Goal: Task Accomplishment & Management: Complete application form

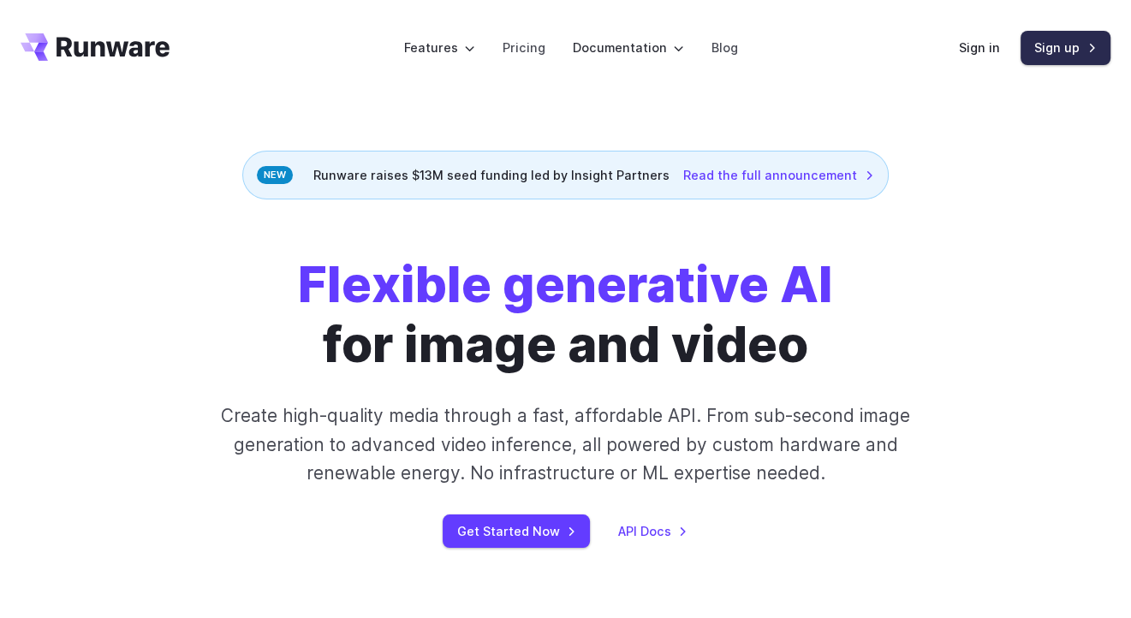
click at [1072, 51] on link "Sign up" at bounding box center [1066, 47] width 90 height 33
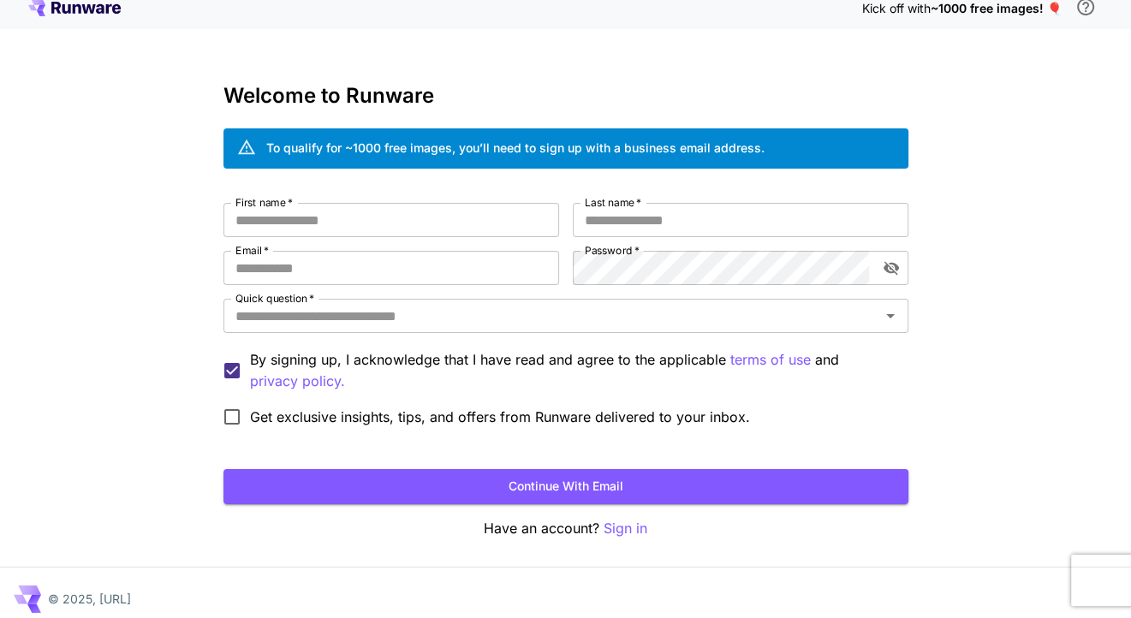
scroll to position [25, 0]
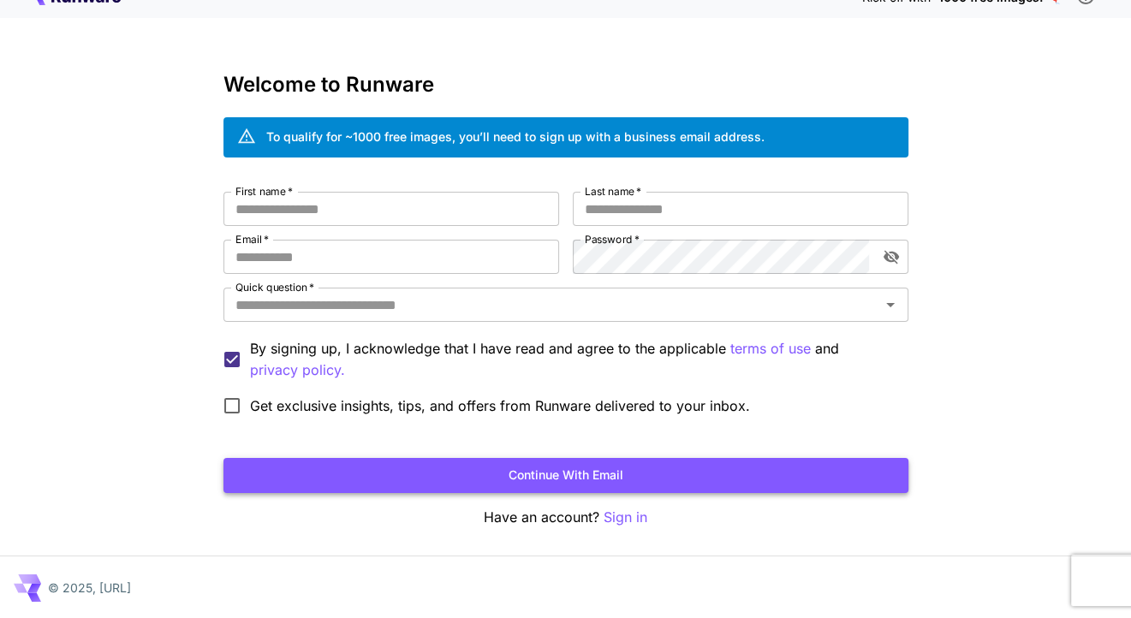
click at [538, 481] on button "Continue with email" at bounding box center [565, 475] width 685 height 35
click at [625, 513] on p "Sign in" at bounding box center [626, 517] width 44 height 21
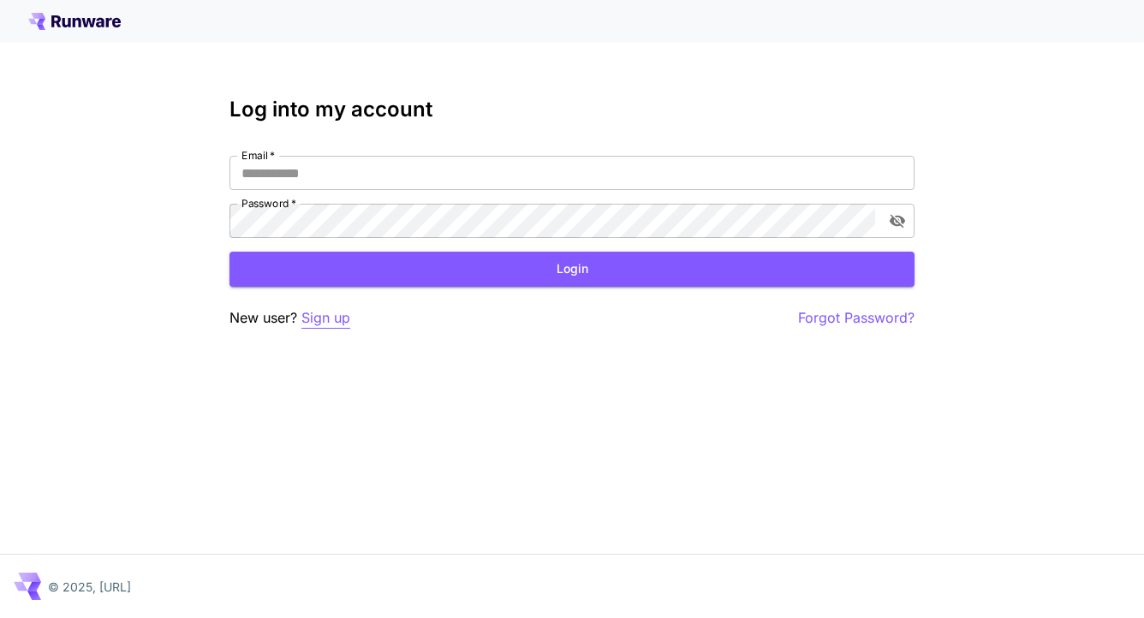
click at [337, 317] on p "Sign up" at bounding box center [325, 317] width 49 height 21
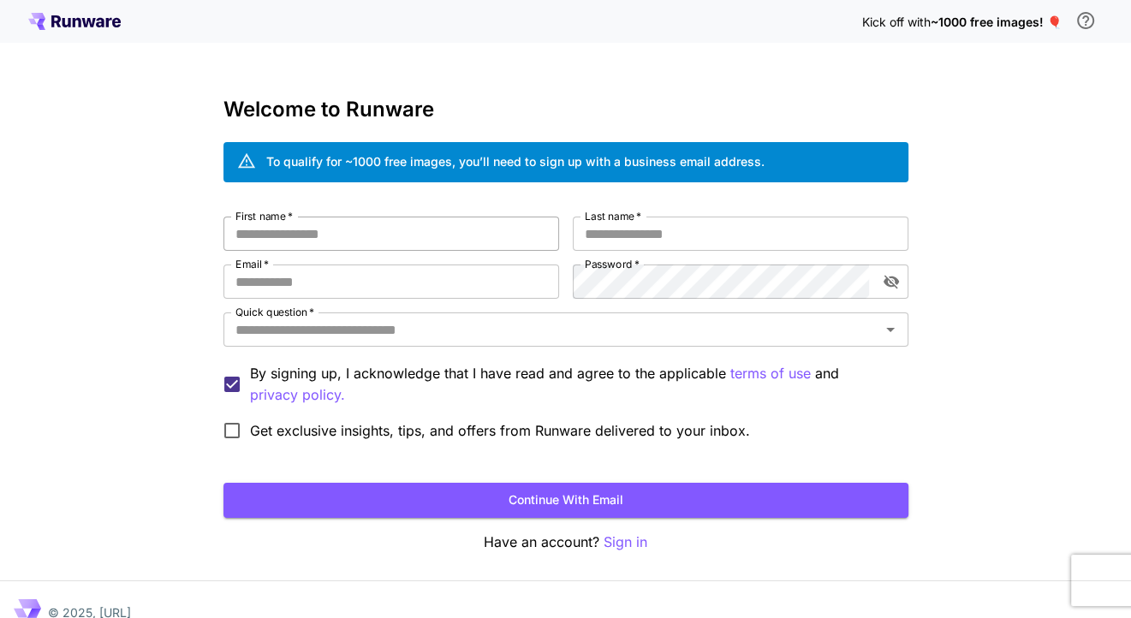
click at [358, 236] on input "First name   *" at bounding box center [391, 234] width 336 height 34
click at [347, 292] on input "Email   *" at bounding box center [391, 282] width 336 height 34
type input "**********"
click at [432, 234] on input "First name   *" at bounding box center [391, 234] width 336 height 34
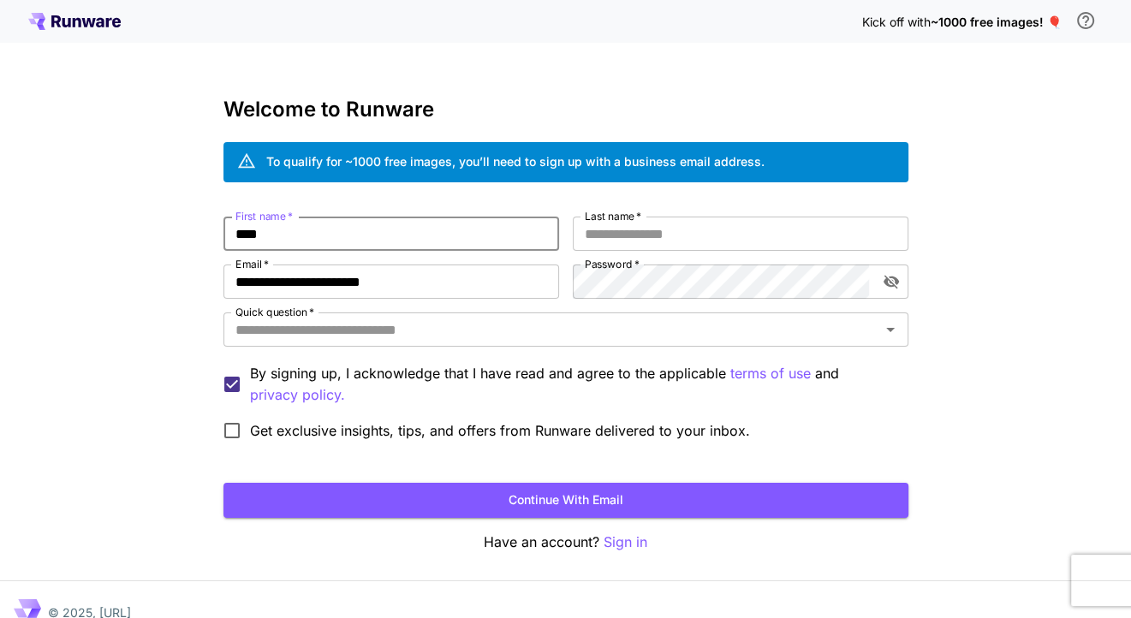
type input "****"
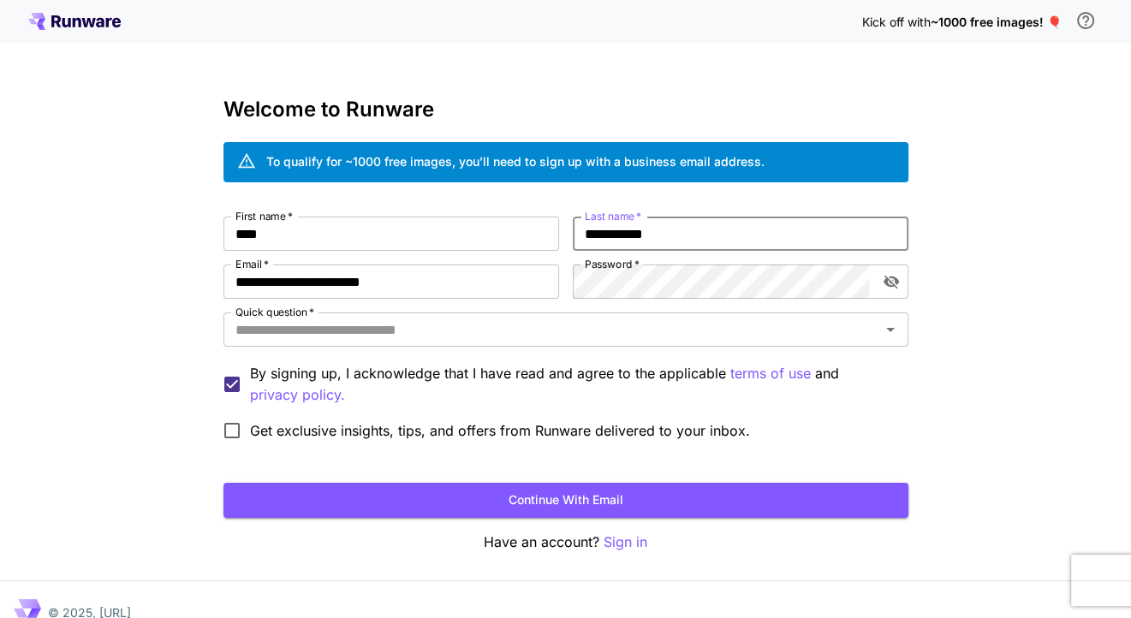
type input "**********"
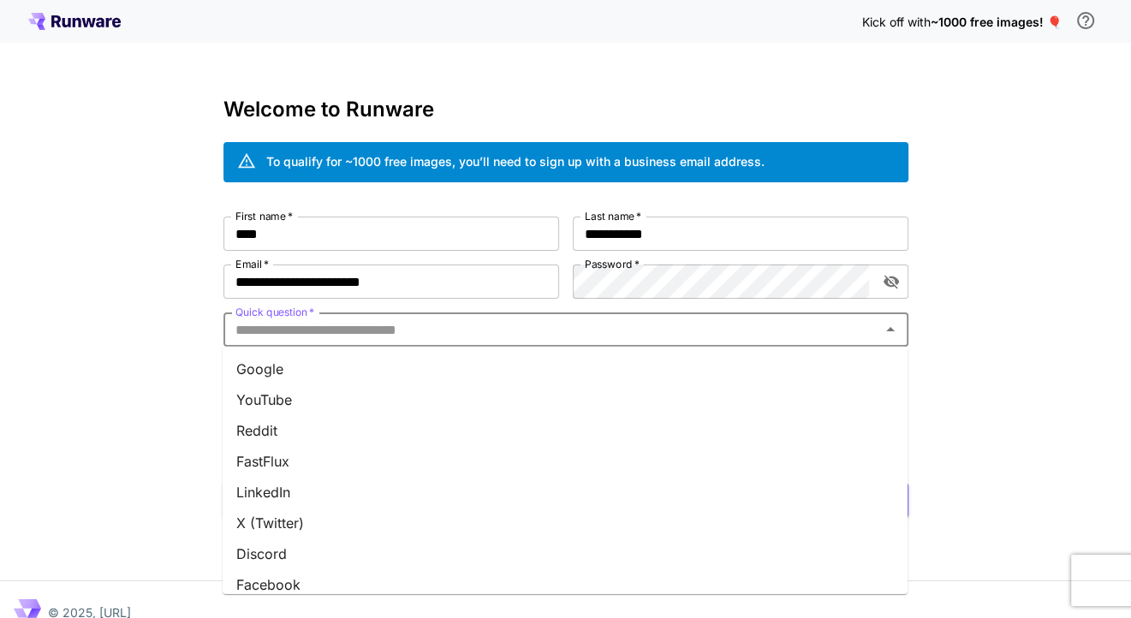
click at [395, 336] on input "Quick question   *" at bounding box center [552, 330] width 646 height 24
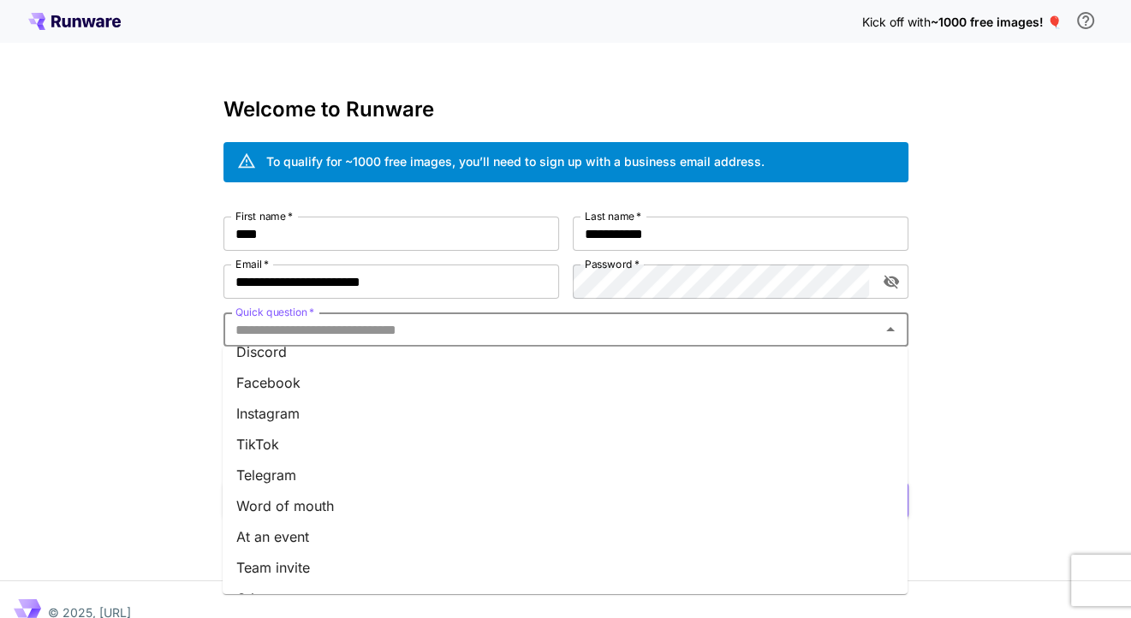
scroll to position [229, 0]
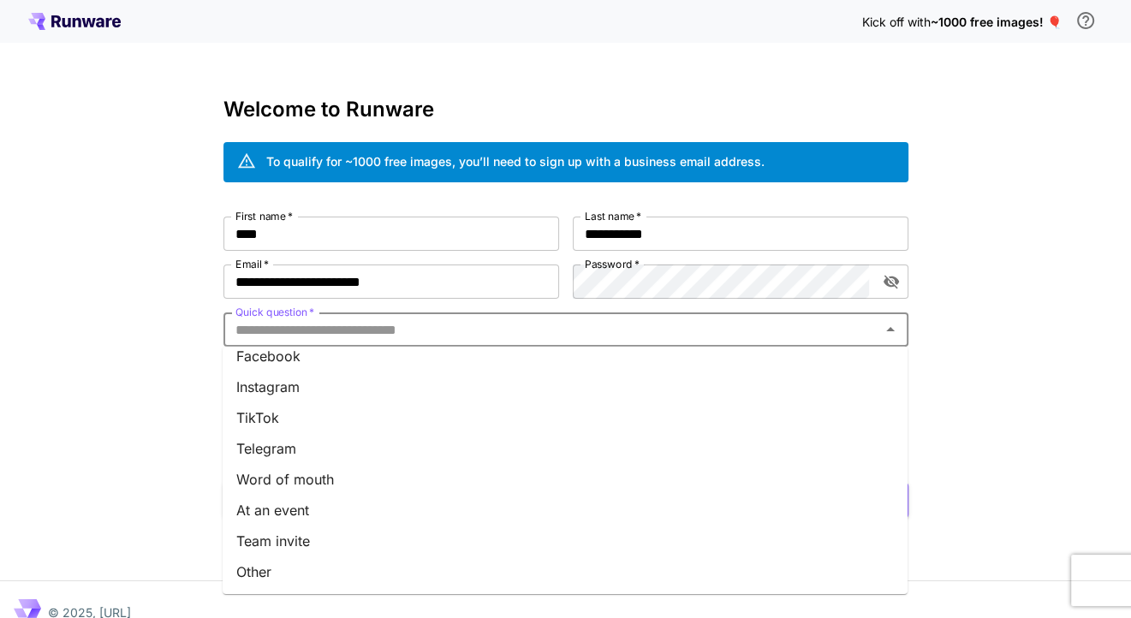
click at [288, 570] on li "Other" at bounding box center [565, 572] width 685 height 31
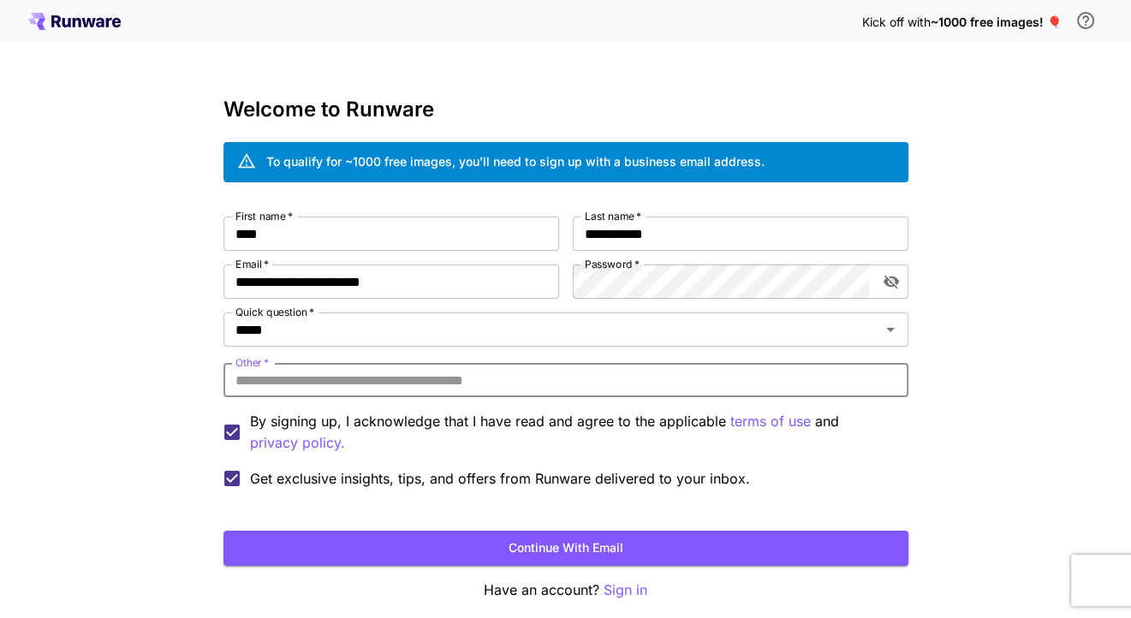
click at [389, 384] on input "Other   *" at bounding box center [565, 380] width 685 height 34
type input "**"
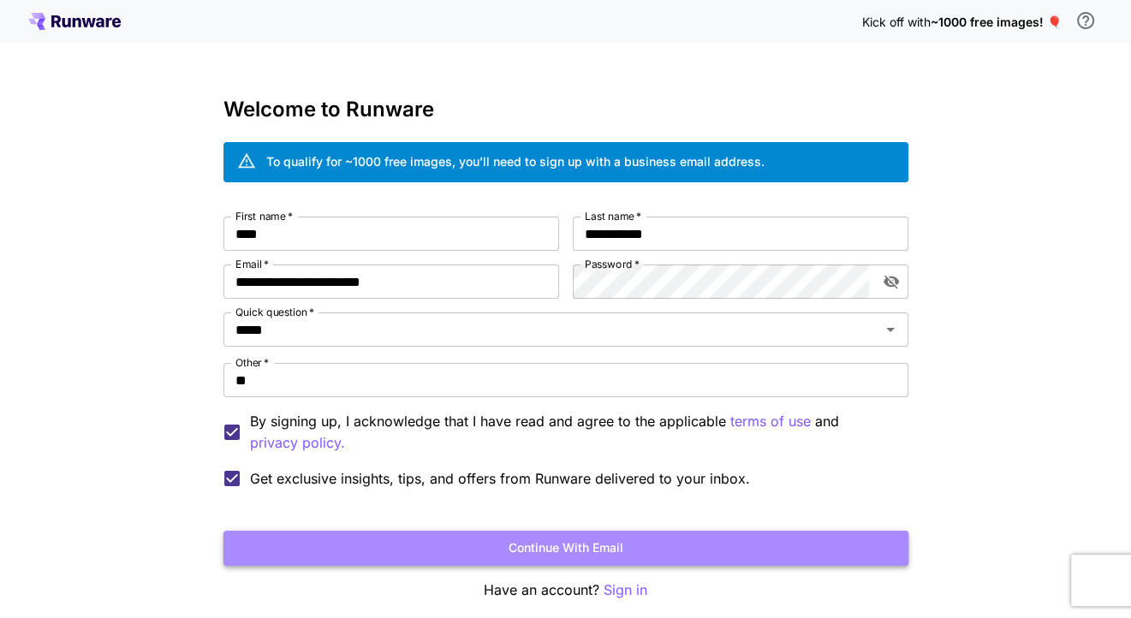
click at [485, 547] on button "Continue with email" at bounding box center [565, 548] width 685 height 35
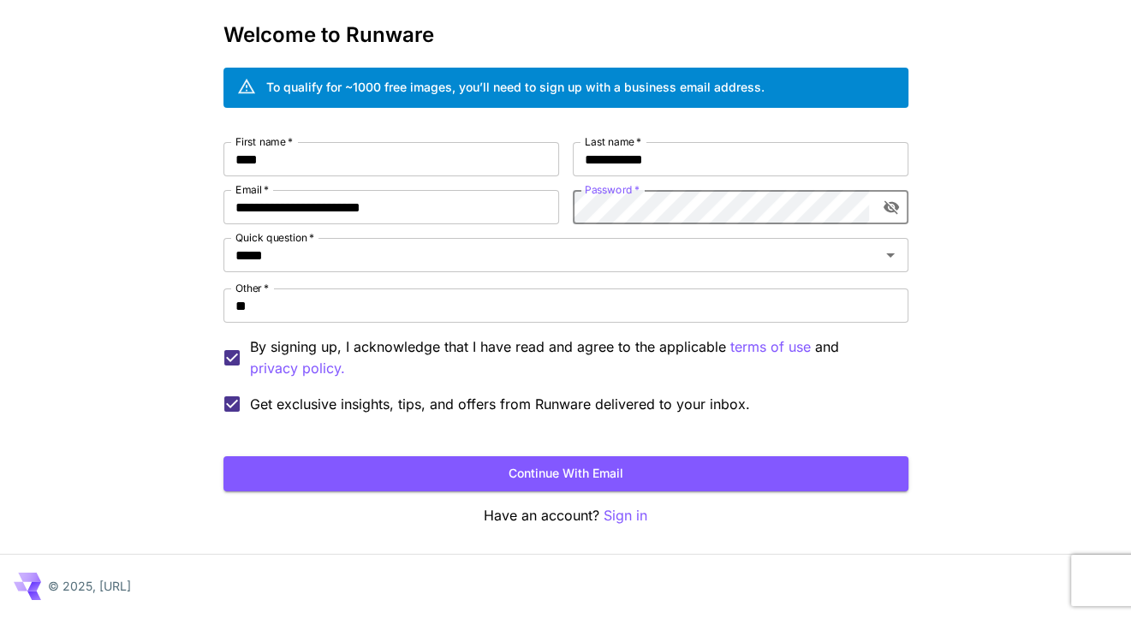
scroll to position [73, 0]
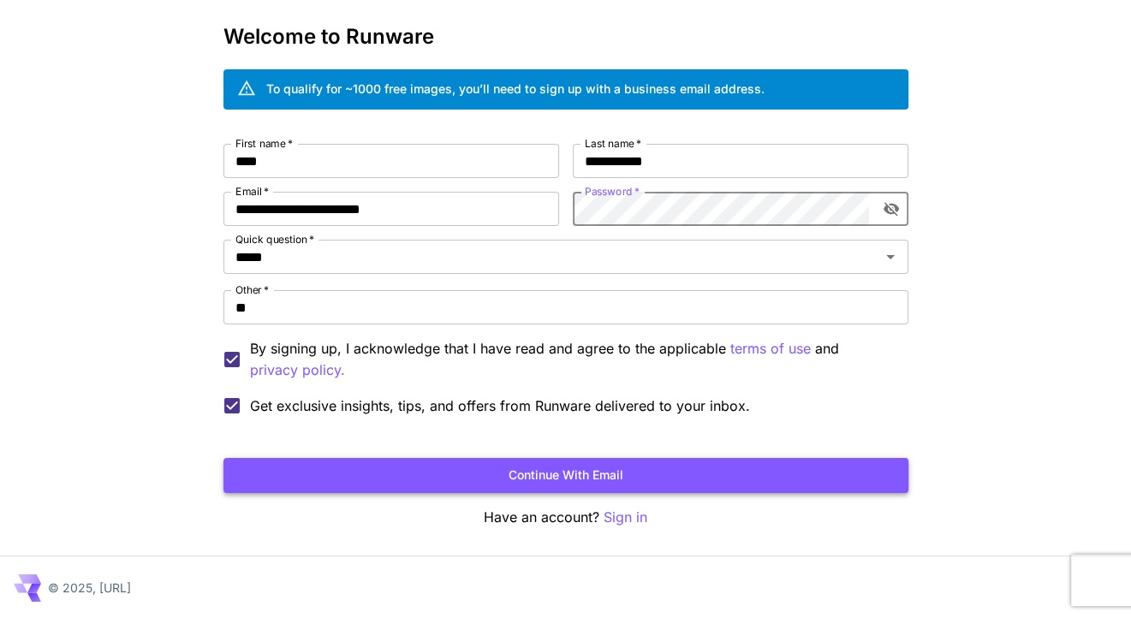
click at [564, 461] on button "Continue with email" at bounding box center [565, 475] width 685 height 35
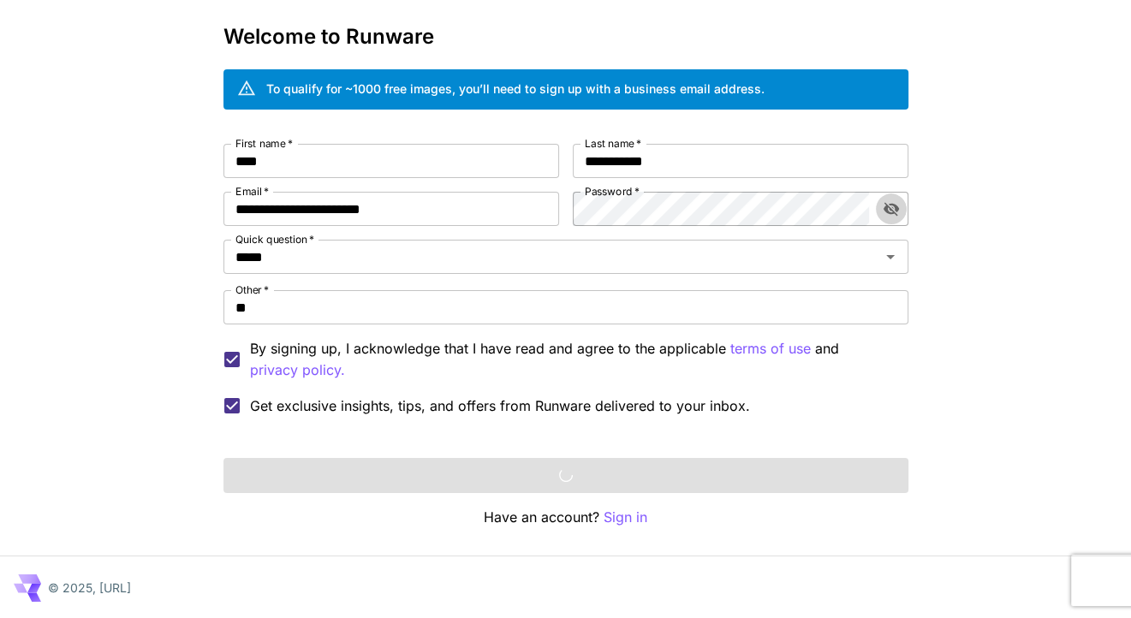
click at [897, 211] on icon "toggle password visibility" at bounding box center [891, 208] width 17 height 17
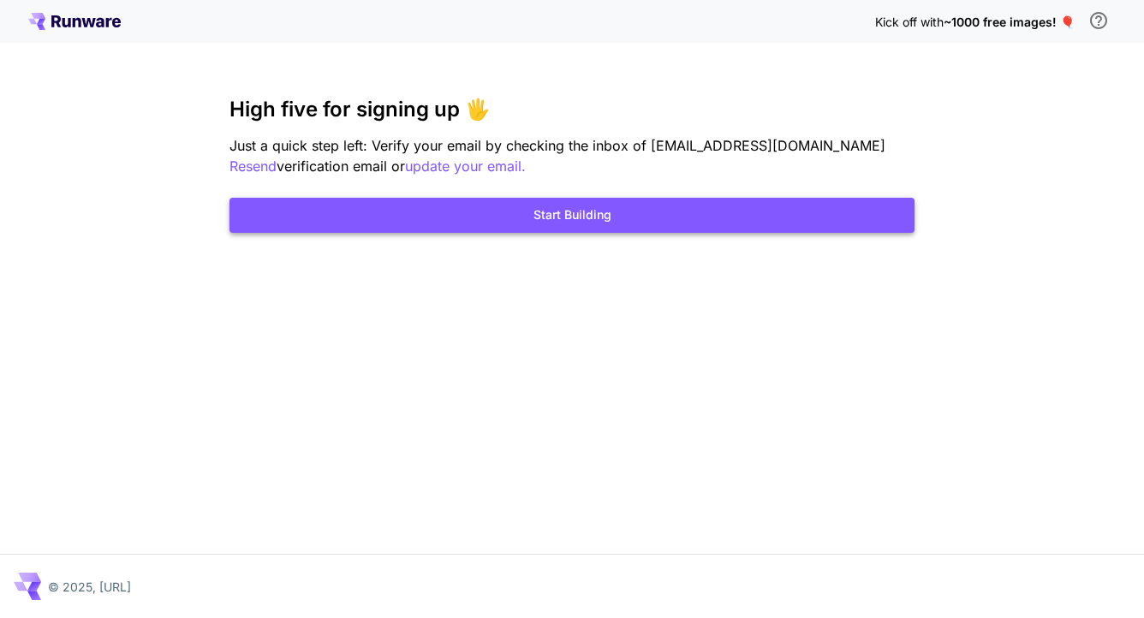
click at [612, 218] on button "Start Building" at bounding box center [571, 215] width 685 height 35
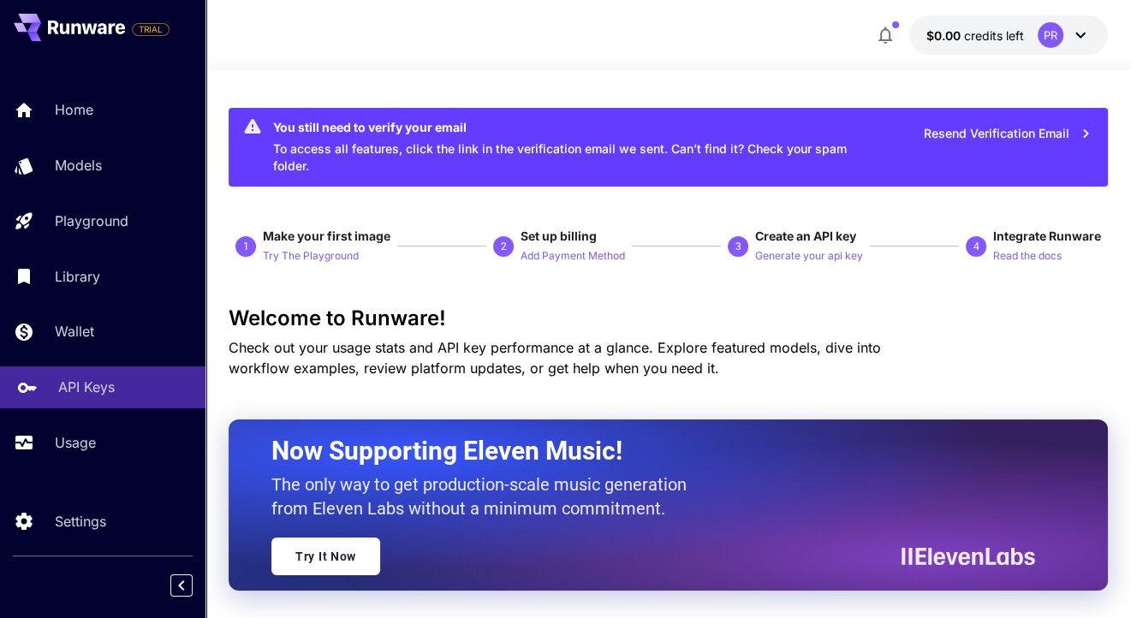
click at [109, 396] on p "API Keys" at bounding box center [86, 387] width 57 height 21
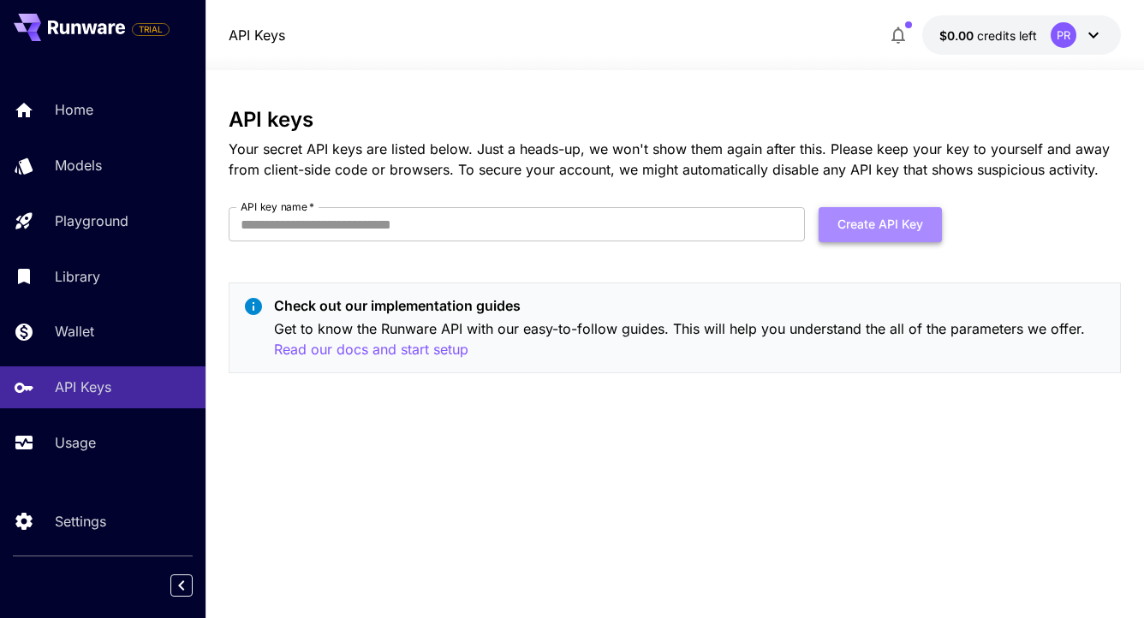
click at [843, 223] on button "Create API Key" at bounding box center [880, 224] width 123 height 35
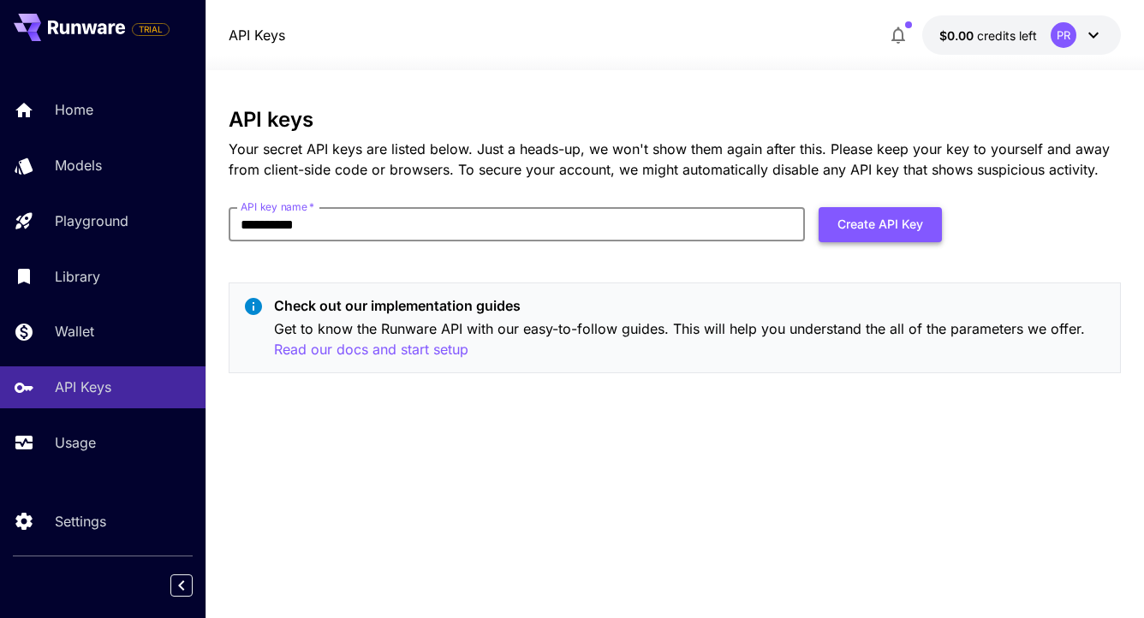
type input "**********"
drag, startPoint x: 891, startPoint y: 225, endPoint x: 890, endPoint y: 211, distance: 14.6
click at [891, 221] on button "Create API Key" at bounding box center [880, 224] width 123 height 35
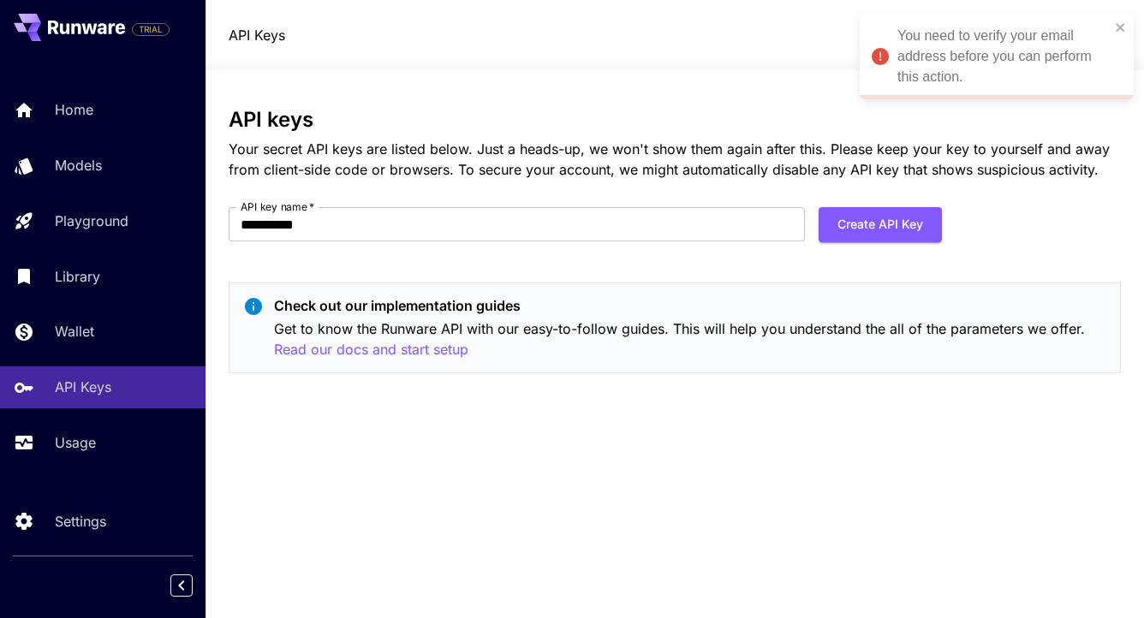
click at [968, 57] on div "You need to verify your email address before you can perform this action." at bounding box center [1003, 57] width 212 height 62
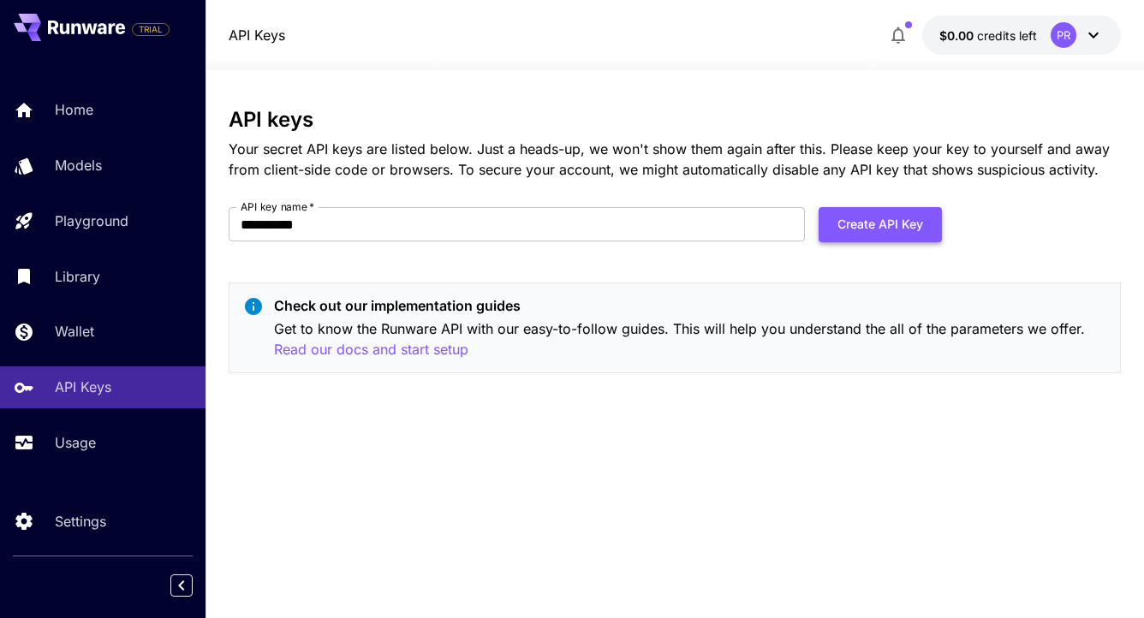
click at [851, 223] on button "Create API Key" at bounding box center [880, 224] width 123 height 35
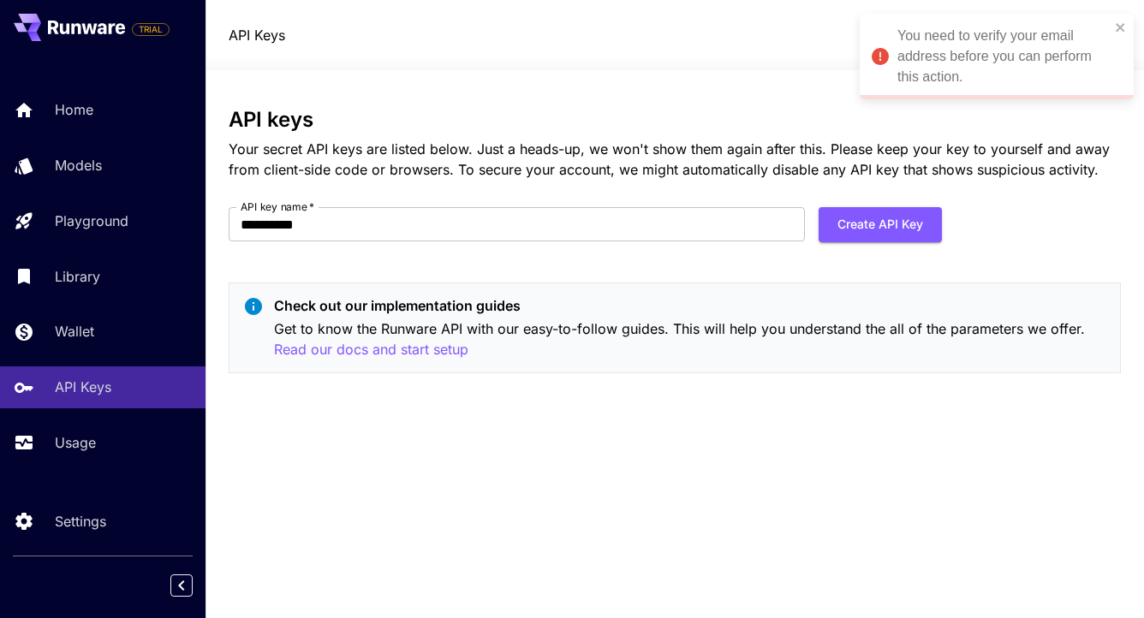
click at [941, 62] on div "You need to verify your email address before you can perform this action." at bounding box center [1003, 57] width 212 height 62
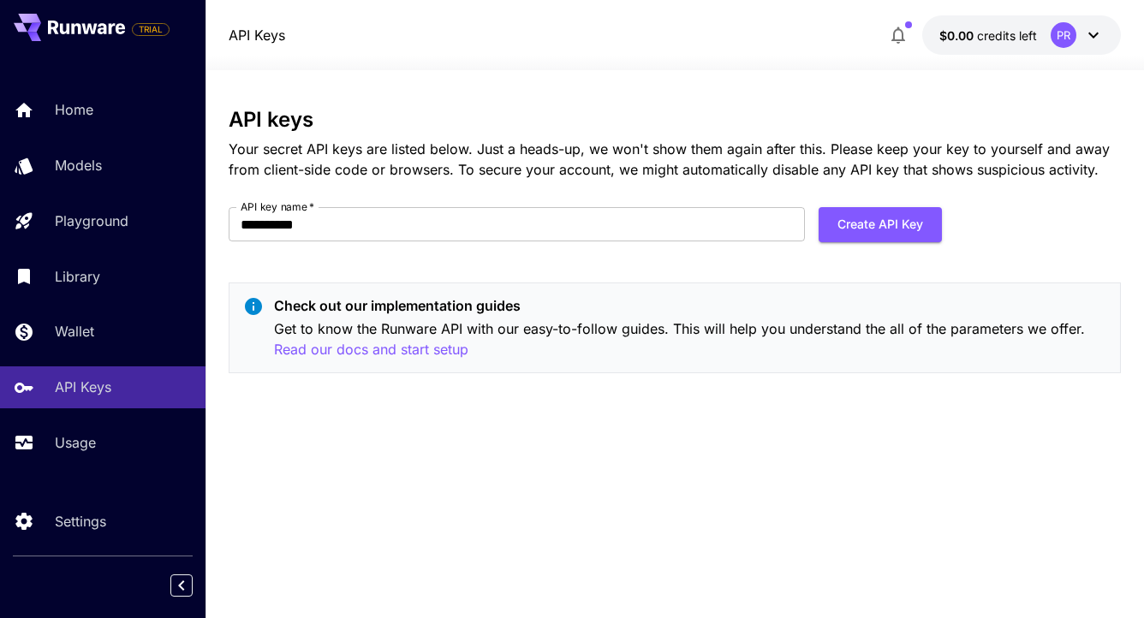
click at [1099, 43] on icon at bounding box center [1093, 35] width 21 height 21
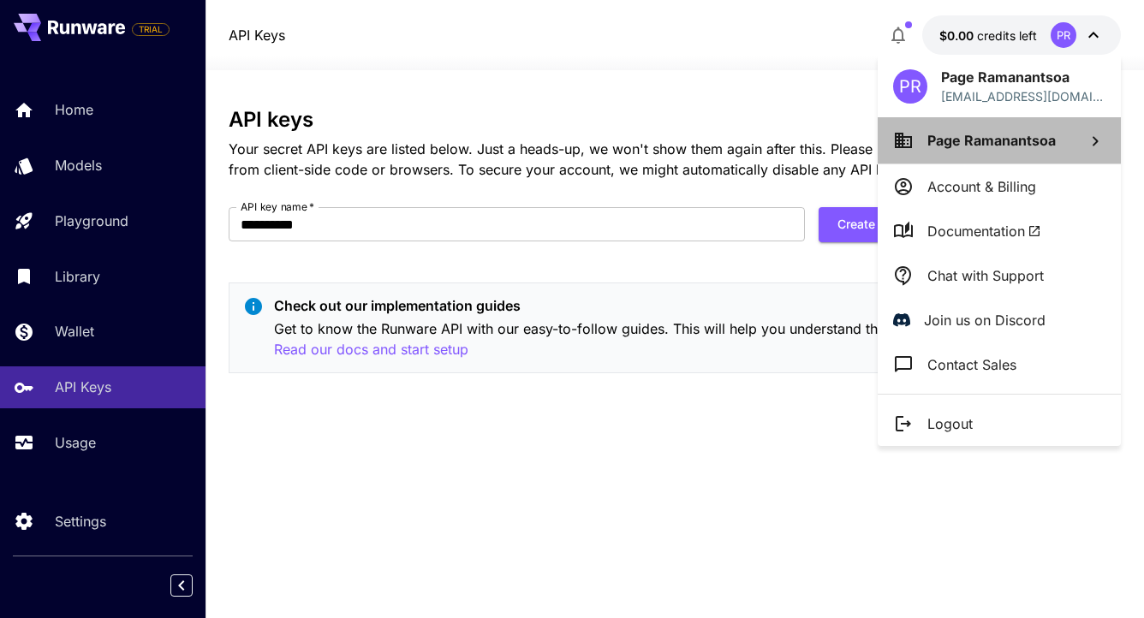
click at [1085, 132] on icon at bounding box center [1095, 141] width 21 height 21
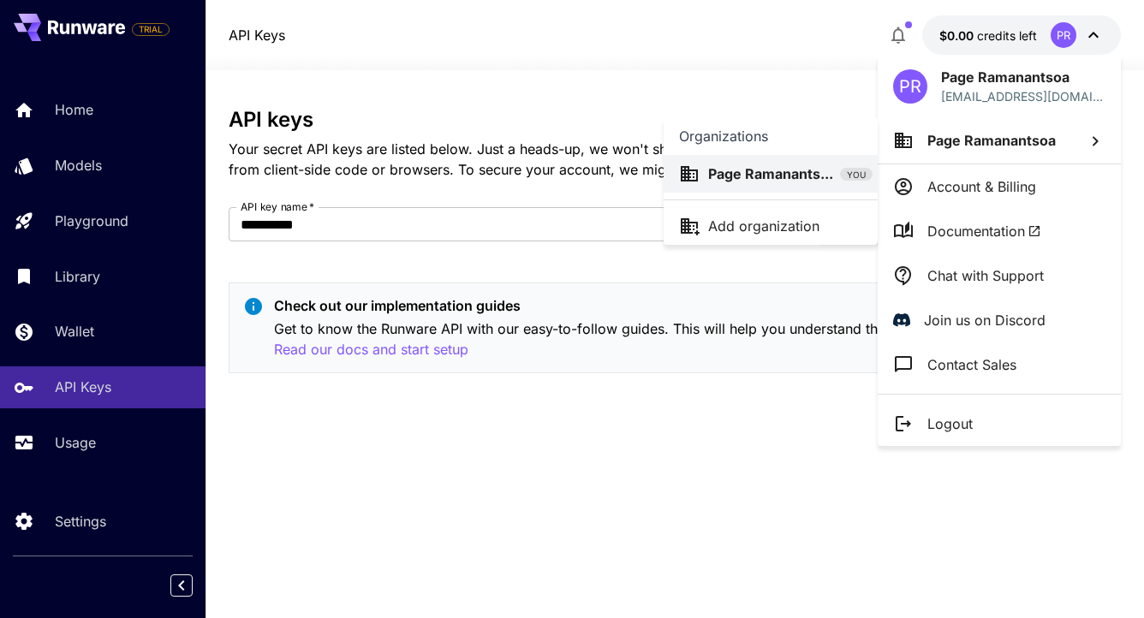
click at [918, 365] on div at bounding box center [572, 309] width 1144 height 618
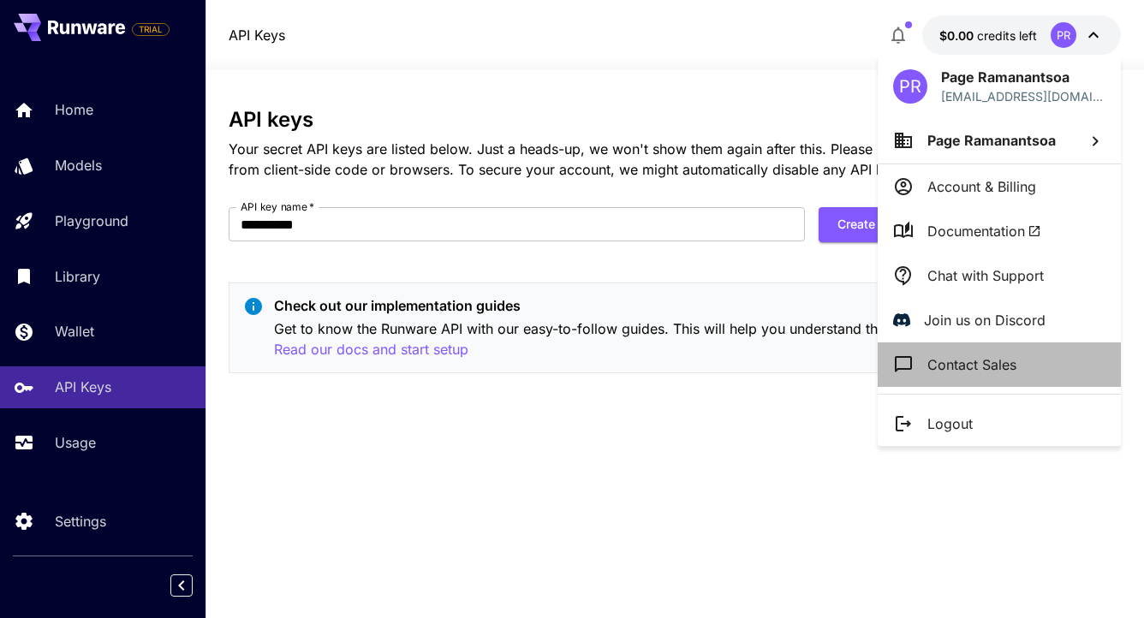
click at [908, 365] on icon at bounding box center [903, 364] width 21 height 21
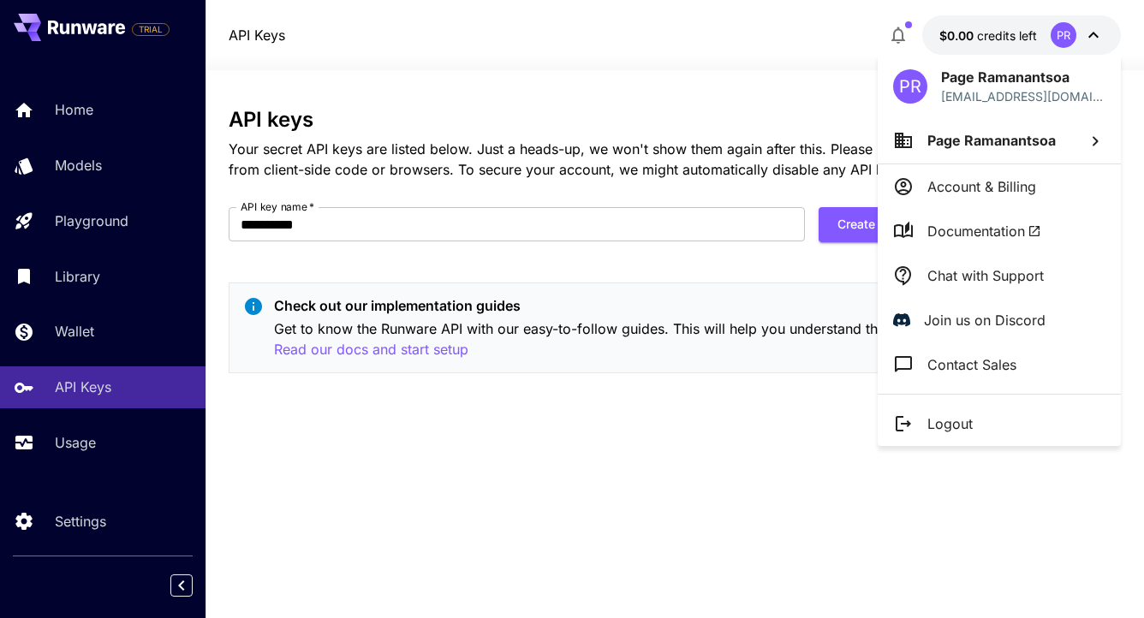
click at [723, 49] on div at bounding box center [572, 309] width 1144 height 618
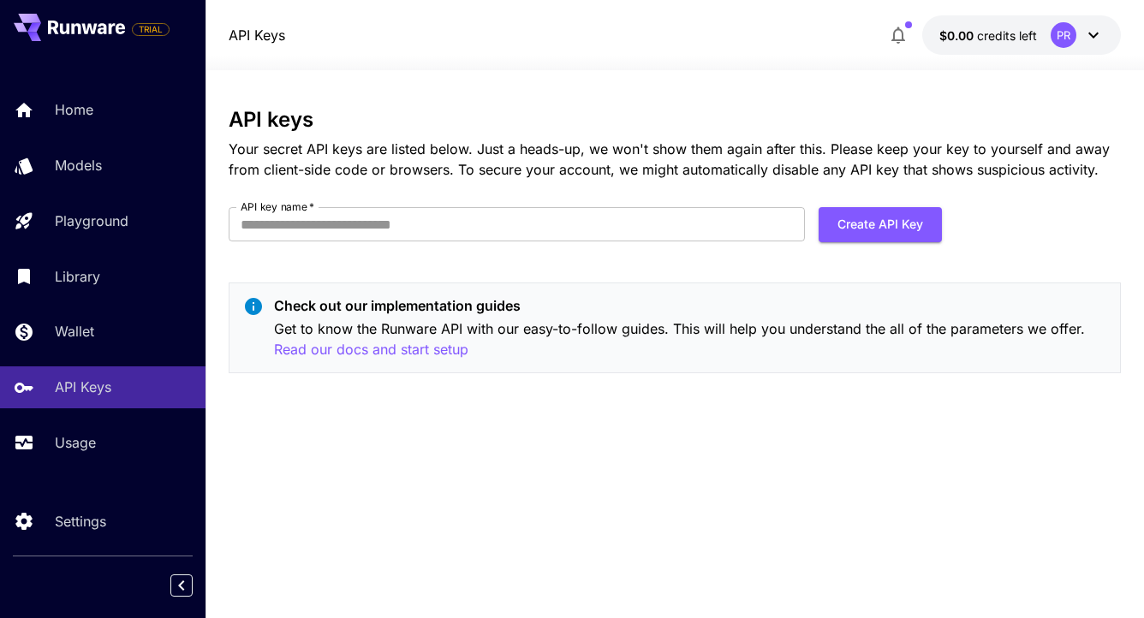
click at [1104, 33] on button "$0.00 credits left PR" at bounding box center [1021, 34] width 199 height 39
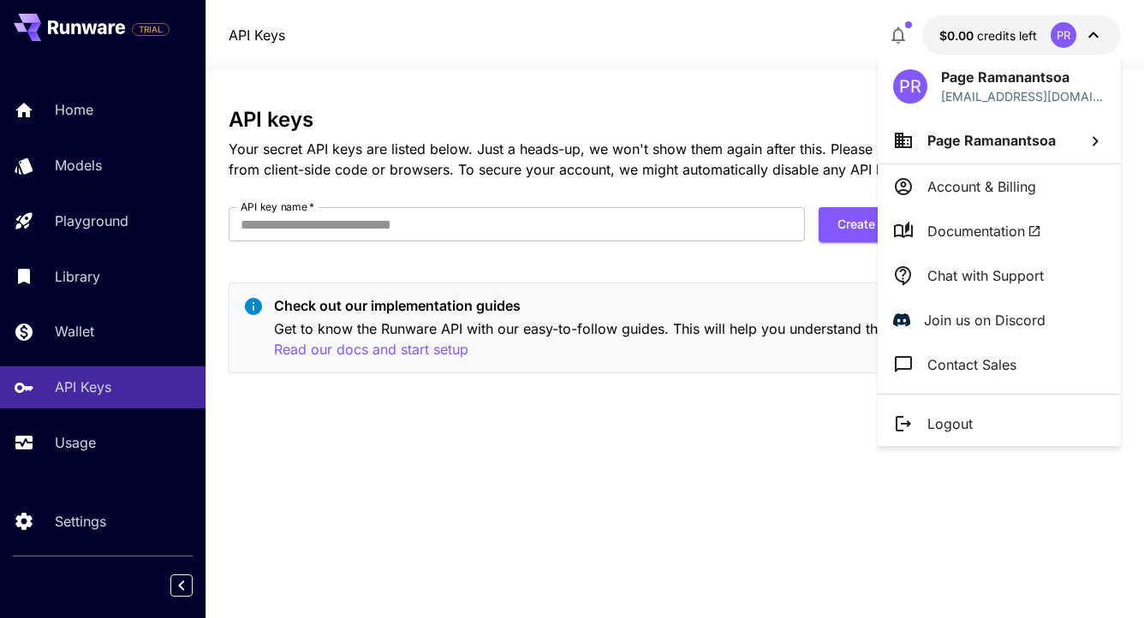
click at [1058, 186] on li "Account & Billing" at bounding box center [999, 186] width 243 height 45
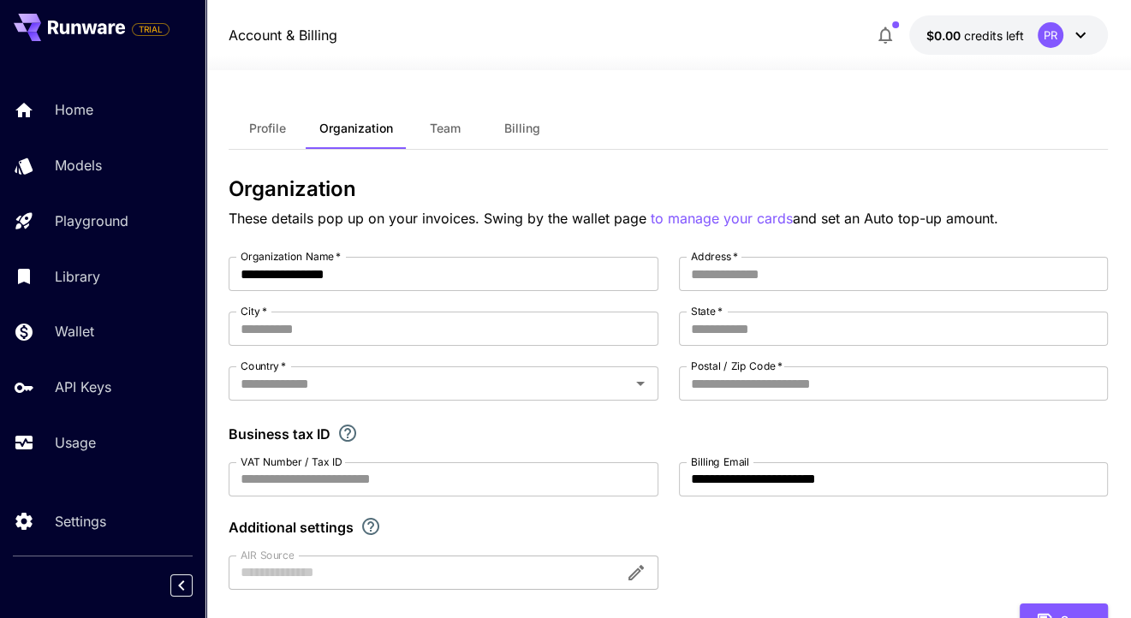
click at [257, 128] on span "Profile" at bounding box center [267, 128] width 37 height 15
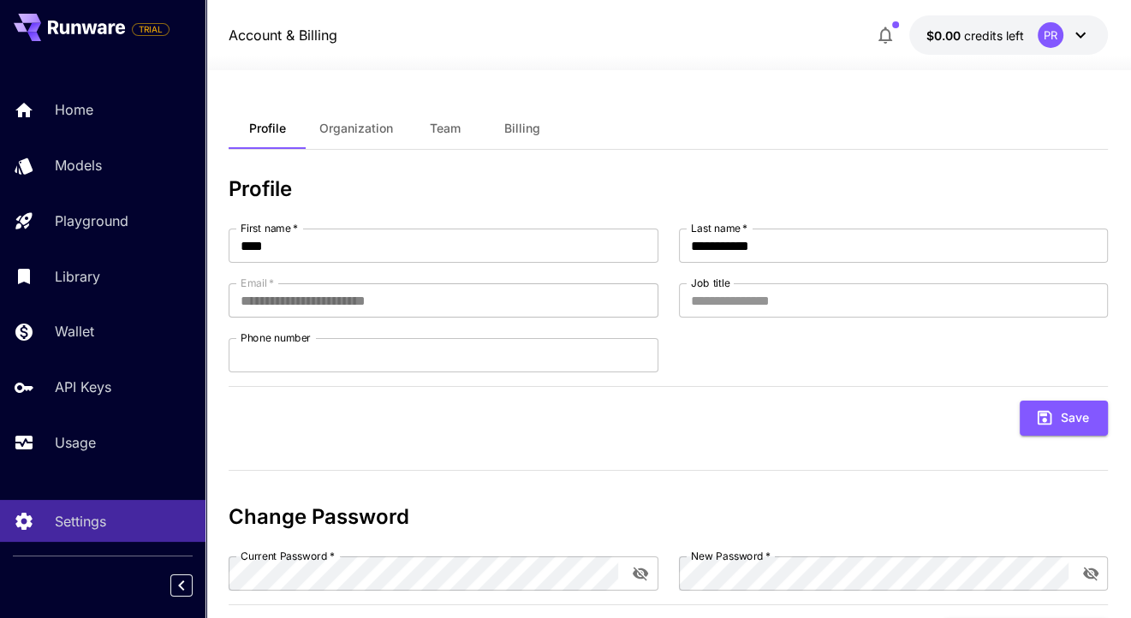
click at [1086, 35] on icon at bounding box center [1080, 35] width 21 height 21
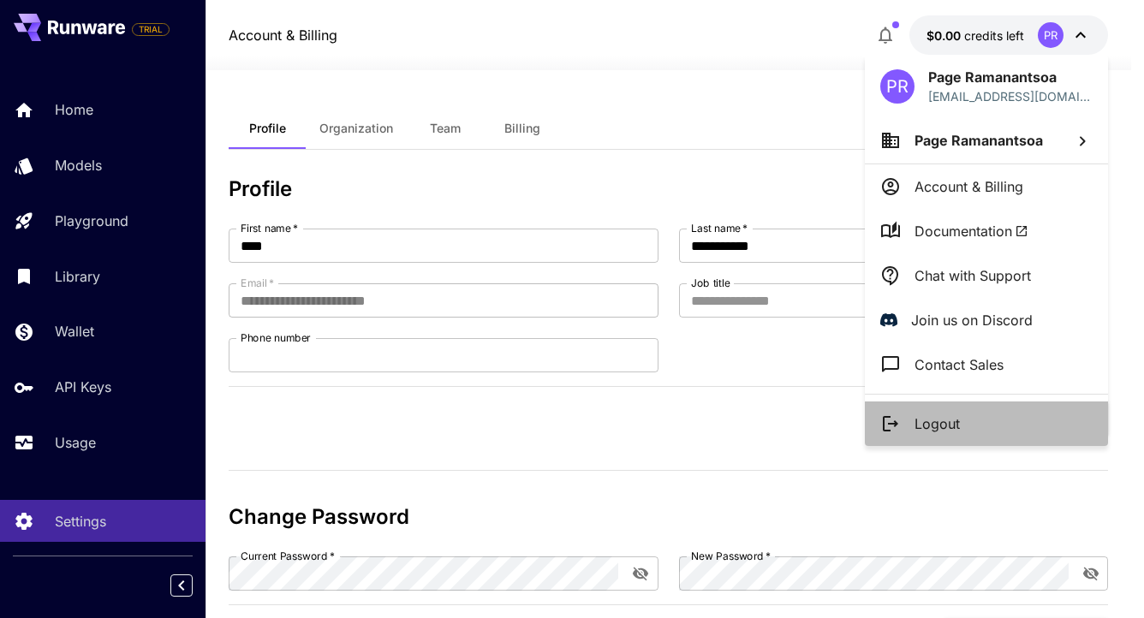
click at [963, 426] on li "Logout" at bounding box center [986, 424] width 243 height 45
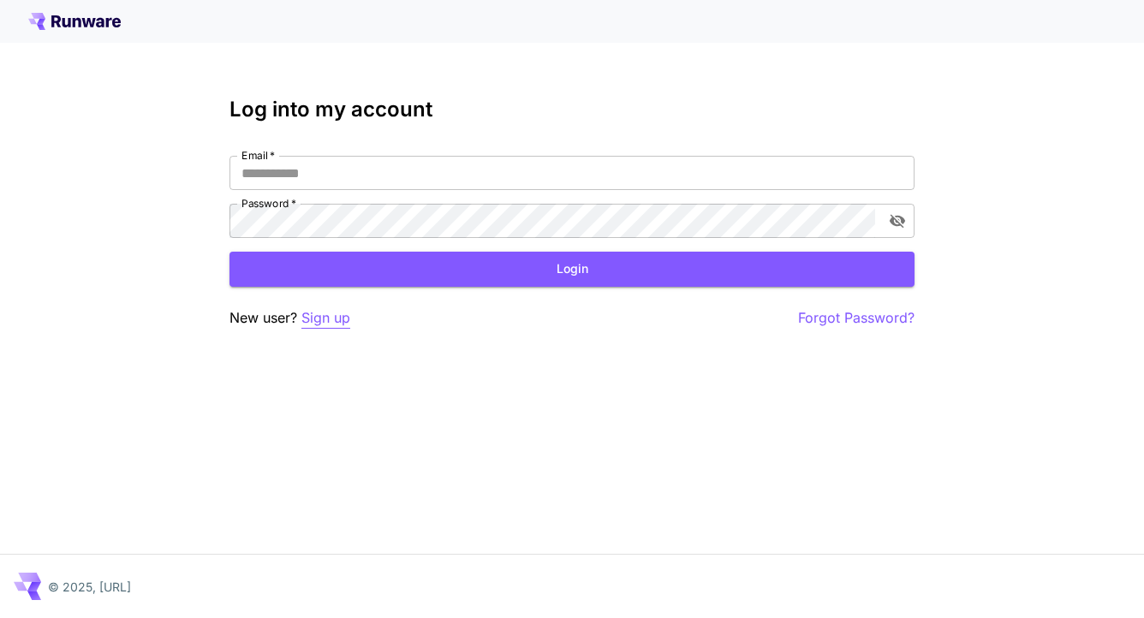
click at [330, 313] on p "Sign up" at bounding box center [325, 317] width 49 height 21
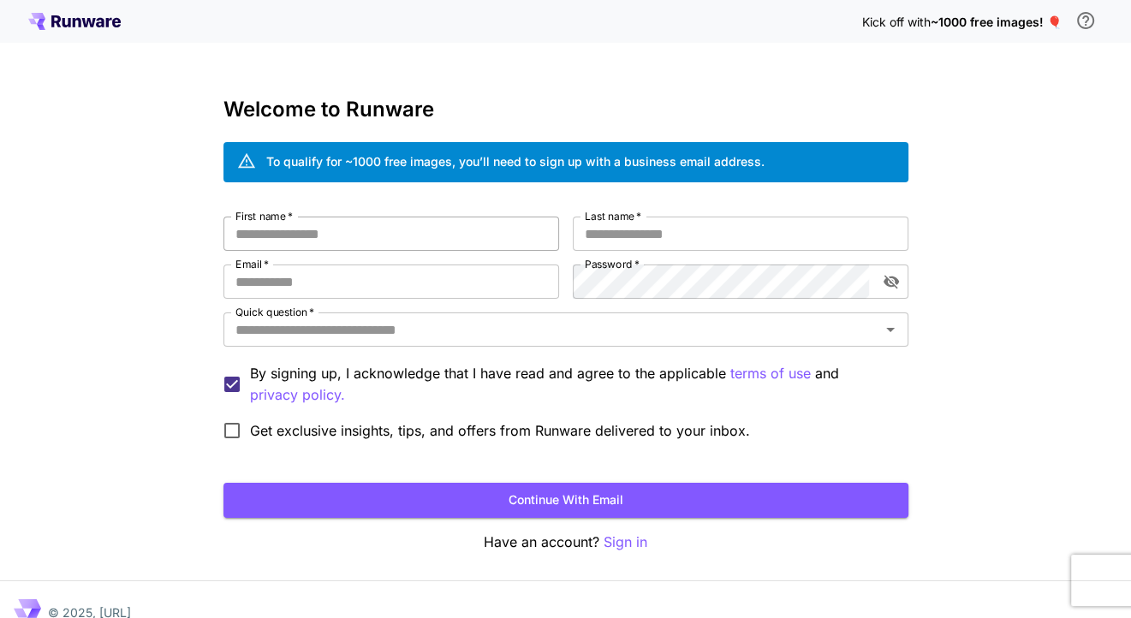
click at [370, 237] on input "First name   *" at bounding box center [391, 234] width 336 height 34
type input "**********"
click at [654, 234] on input "Last name   *" at bounding box center [741, 234] width 336 height 34
type input "****"
click at [486, 282] on input "Email   *" at bounding box center [391, 282] width 336 height 34
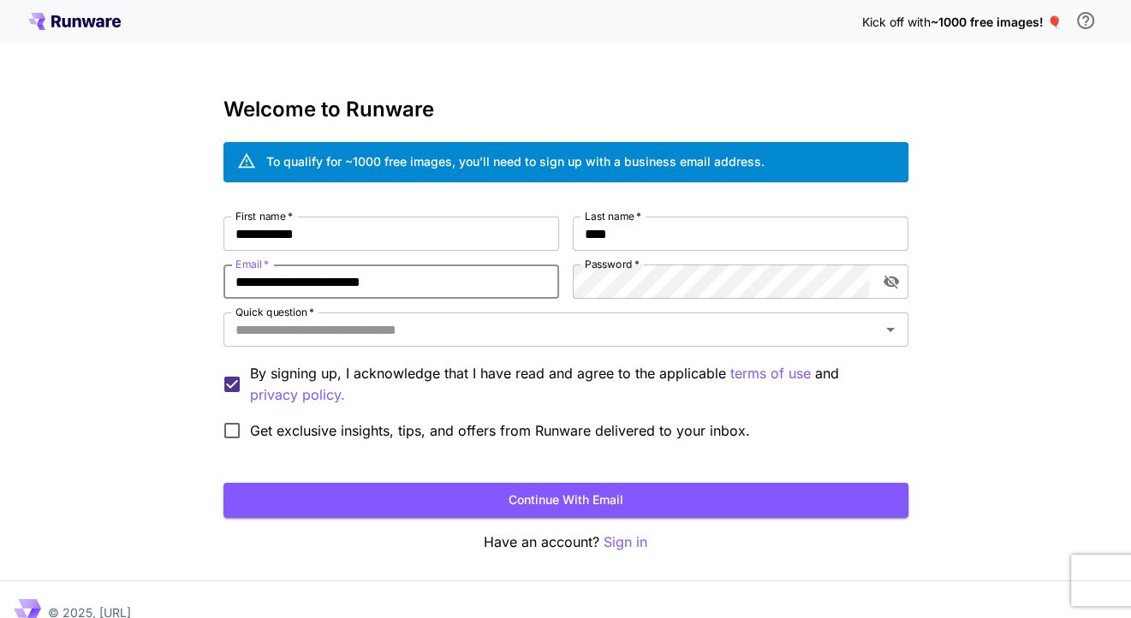
click at [396, 282] on input "**********" at bounding box center [391, 282] width 336 height 34
type input "**********"
click at [500, 344] on div "Quick question   *" at bounding box center [565, 330] width 685 height 34
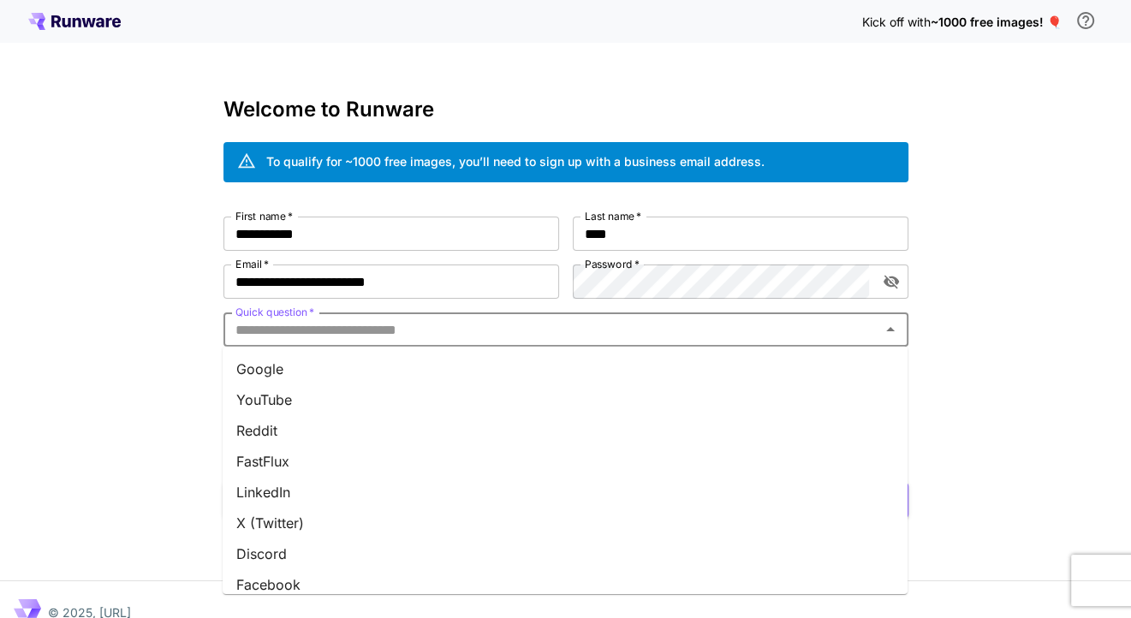
click at [325, 443] on li "Reddit" at bounding box center [565, 430] width 685 height 31
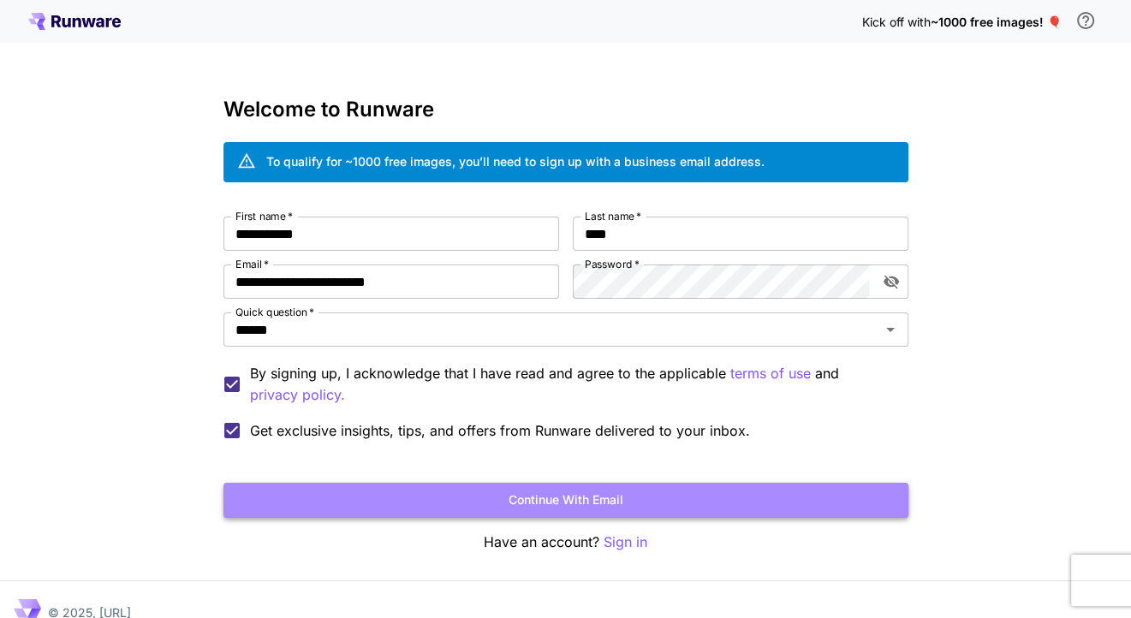
click at [477, 505] on button "Continue with email" at bounding box center [565, 500] width 685 height 35
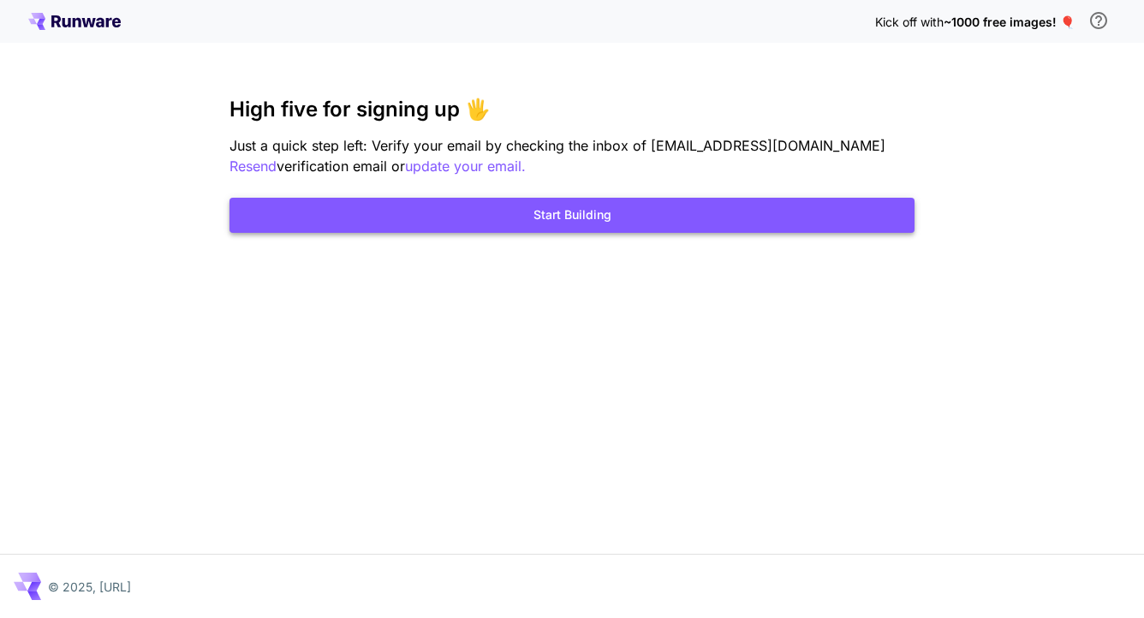
click at [629, 225] on button "Start Building" at bounding box center [571, 215] width 685 height 35
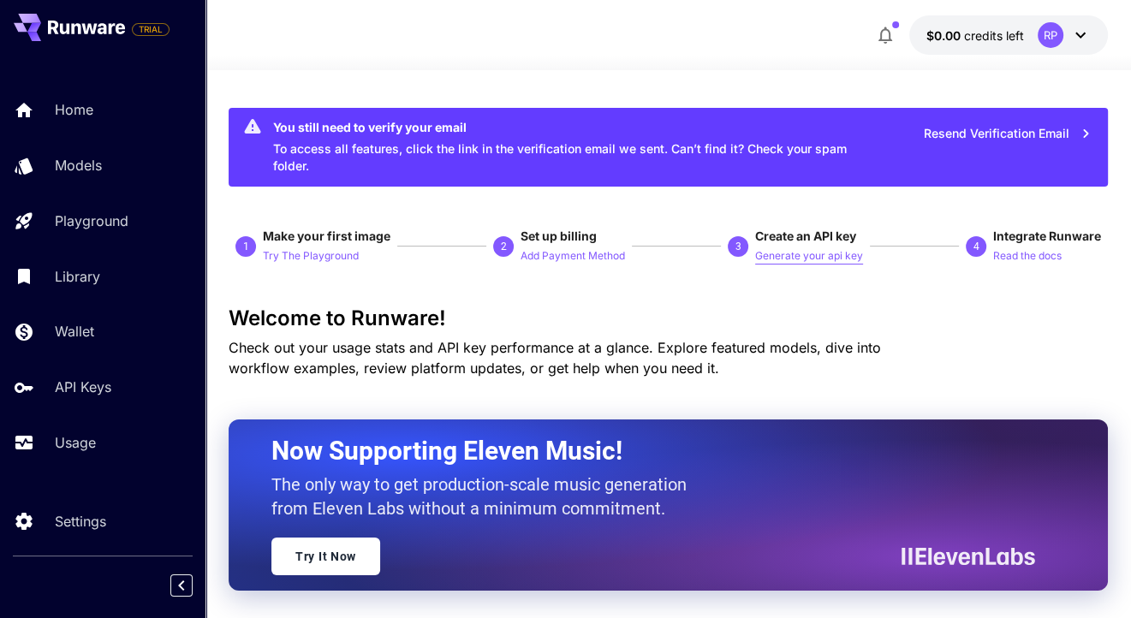
click at [805, 255] on p "Generate your api key" at bounding box center [809, 256] width 108 height 16
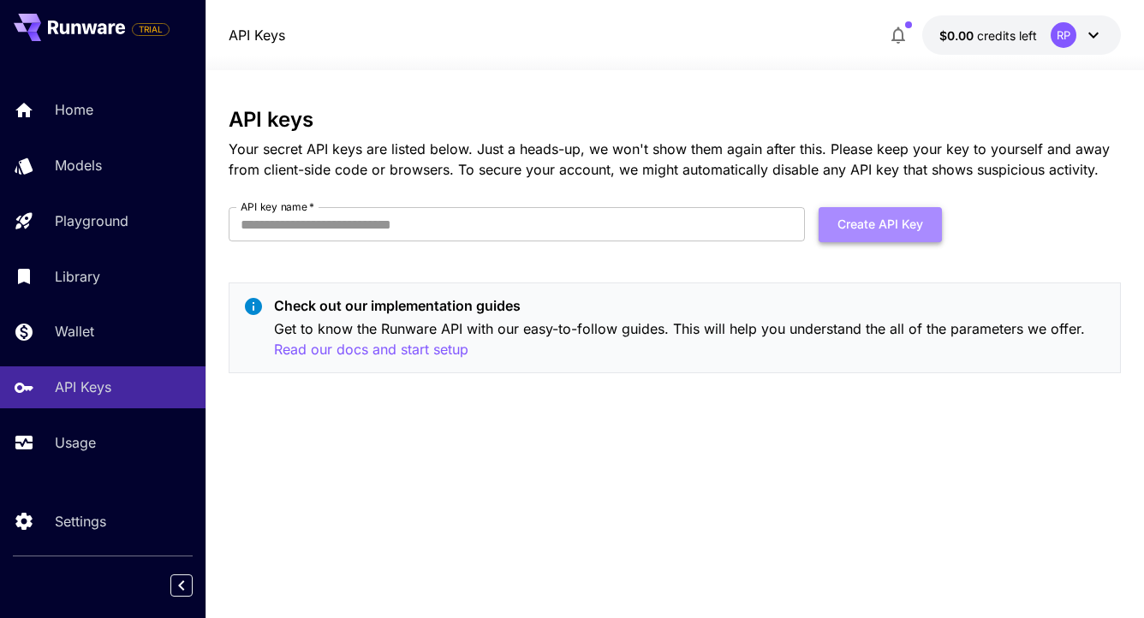
click at [859, 238] on button "Create API Key" at bounding box center [880, 224] width 123 height 35
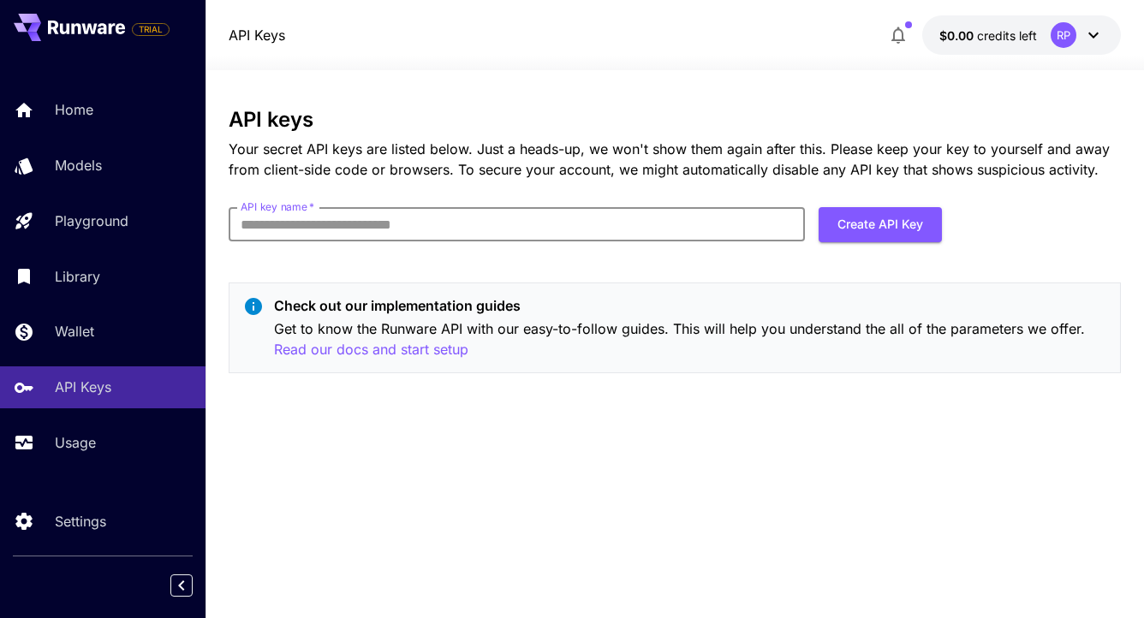
click at [620, 229] on input "API key name   *" at bounding box center [517, 224] width 576 height 34
type input "**********"
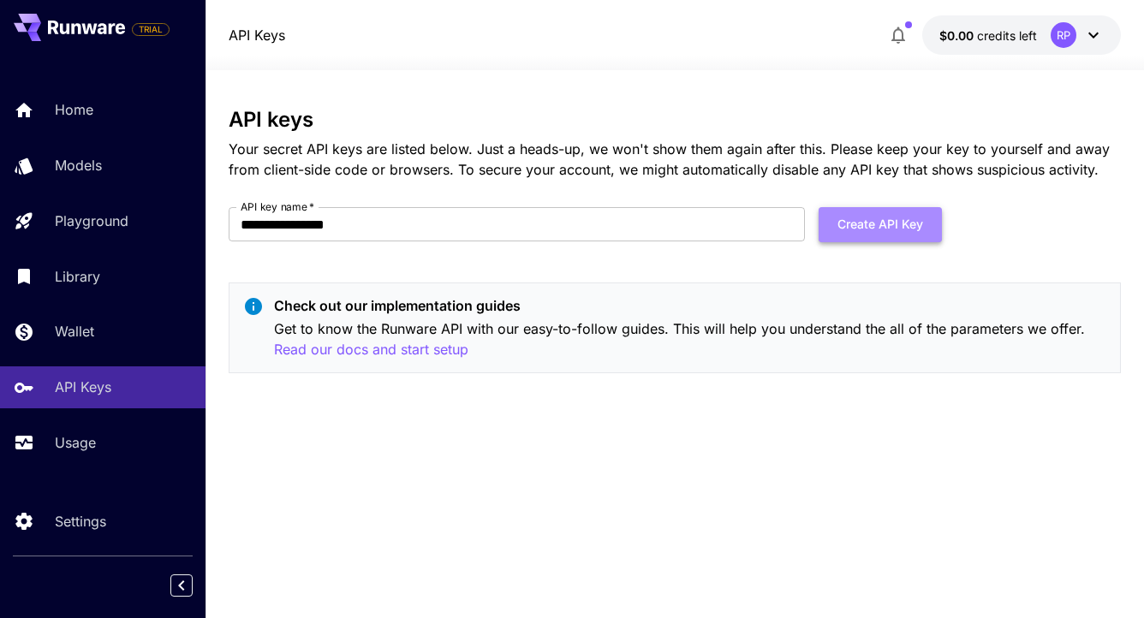
click at [878, 221] on button "Create API Key" at bounding box center [880, 224] width 123 height 35
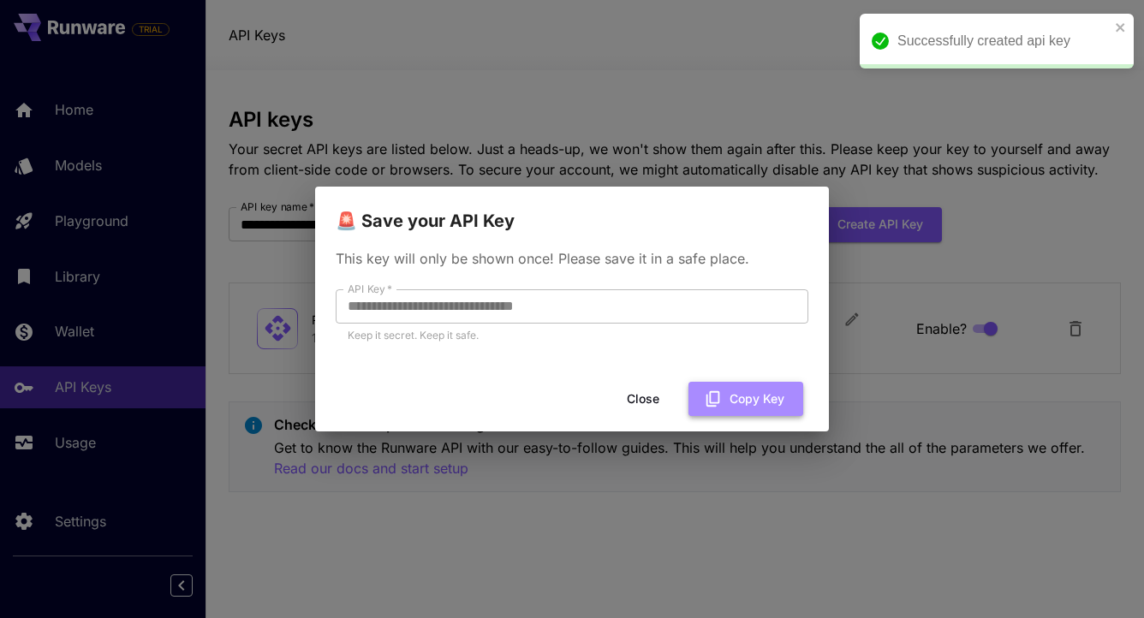
click at [745, 406] on button "Copy Key" at bounding box center [745, 399] width 115 height 35
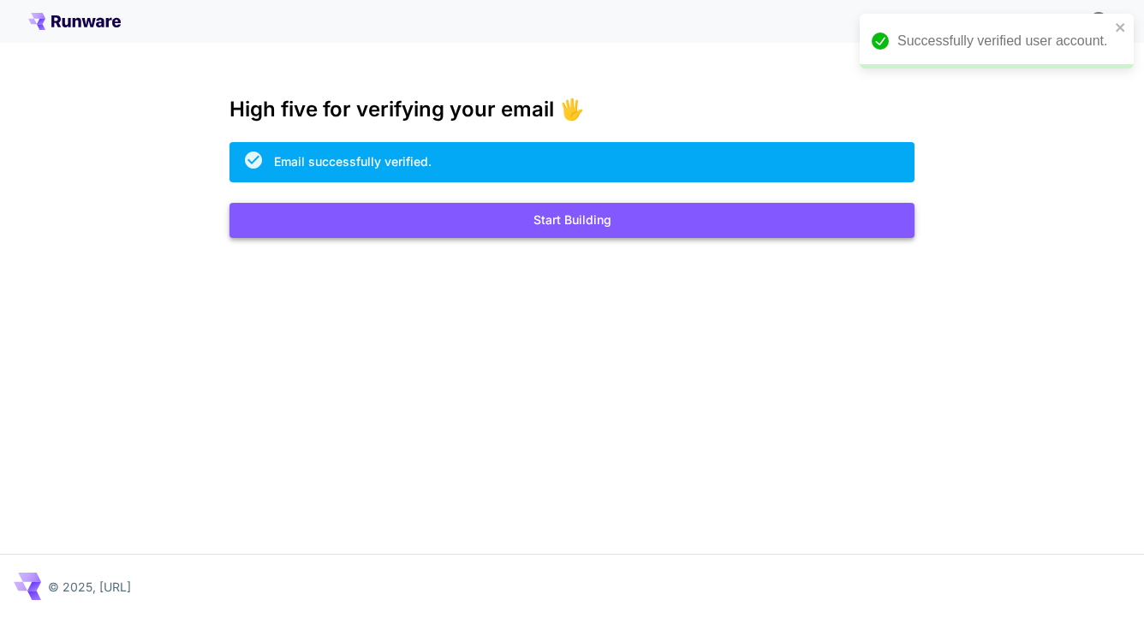
click at [567, 231] on button "Start Building" at bounding box center [571, 220] width 685 height 35
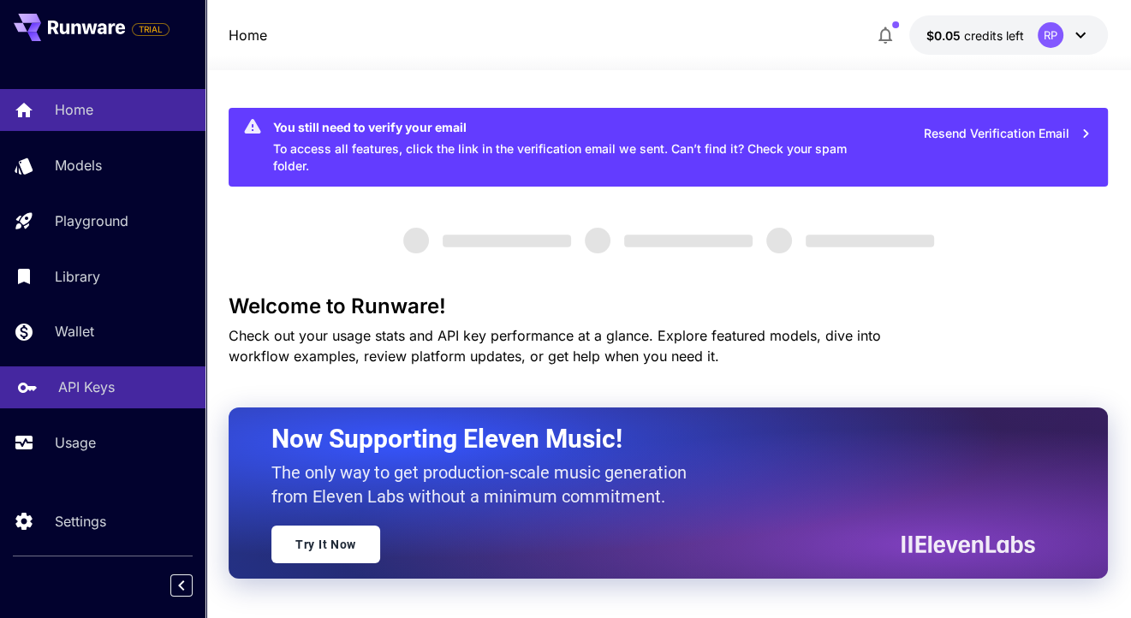
click at [82, 393] on p "API Keys" at bounding box center [86, 387] width 57 height 21
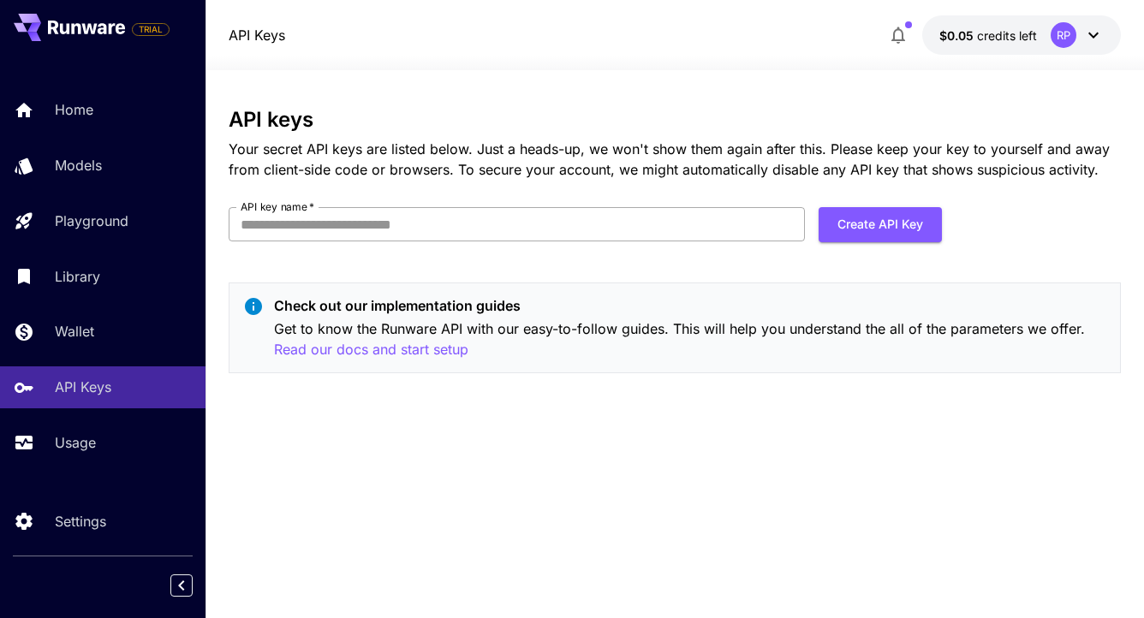
click at [579, 214] on input "API key name   *" at bounding box center [517, 224] width 576 height 34
drag, startPoint x: 330, startPoint y: 224, endPoint x: 0, endPoint y: 253, distance: 331.7
click at [2, 235] on div "**********" at bounding box center [572, 309] width 1144 height 618
click at [511, 231] on input "****" at bounding box center [517, 224] width 576 height 34
click at [507, 221] on input "****" at bounding box center [517, 224] width 576 height 34
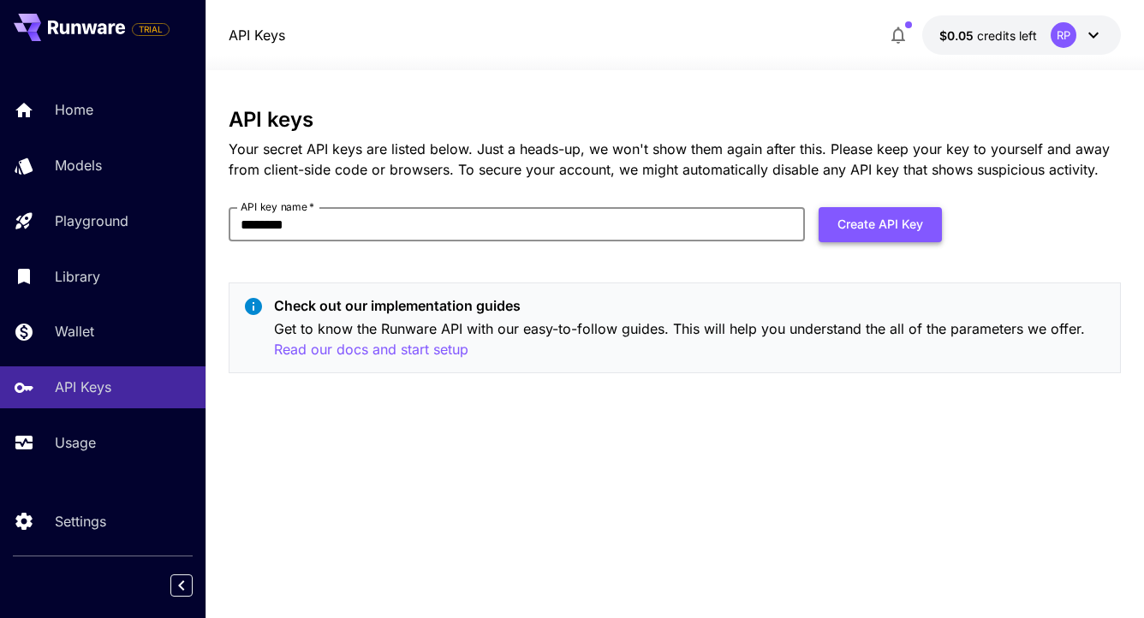
click at [856, 219] on button "Create API Key" at bounding box center [880, 224] width 123 height 35
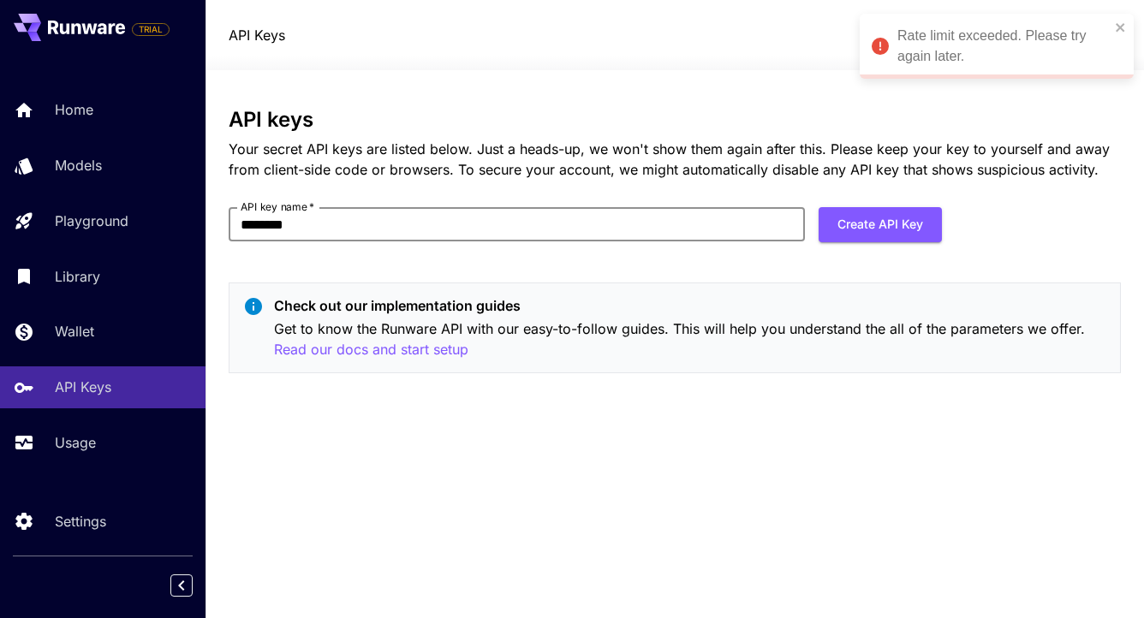
drag, startPoint x: 324, startPoint y: 221, endPoint x: 260, endPoint y: 222, distance: 63.4
click at [260, 222] on input "********" at bounding box center [517, 224] width 576 height 34
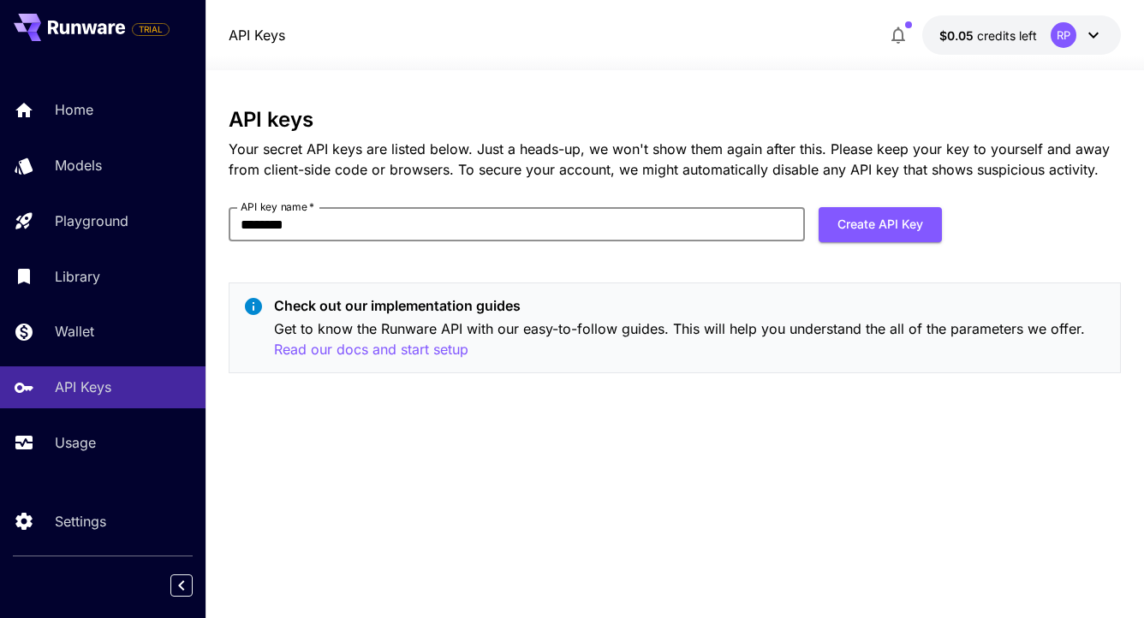
click at [327, 223] on input "********" at bounding box center [517, 224] width 576 height 34
drag, startPoint x: 331, startPoint y: 226, endPoint x: 277, endPoint y: 228, distance: 54.0
click at [277, 228] on input "********" at bounding box center [517, 224] width 576 height 34
type input "****"
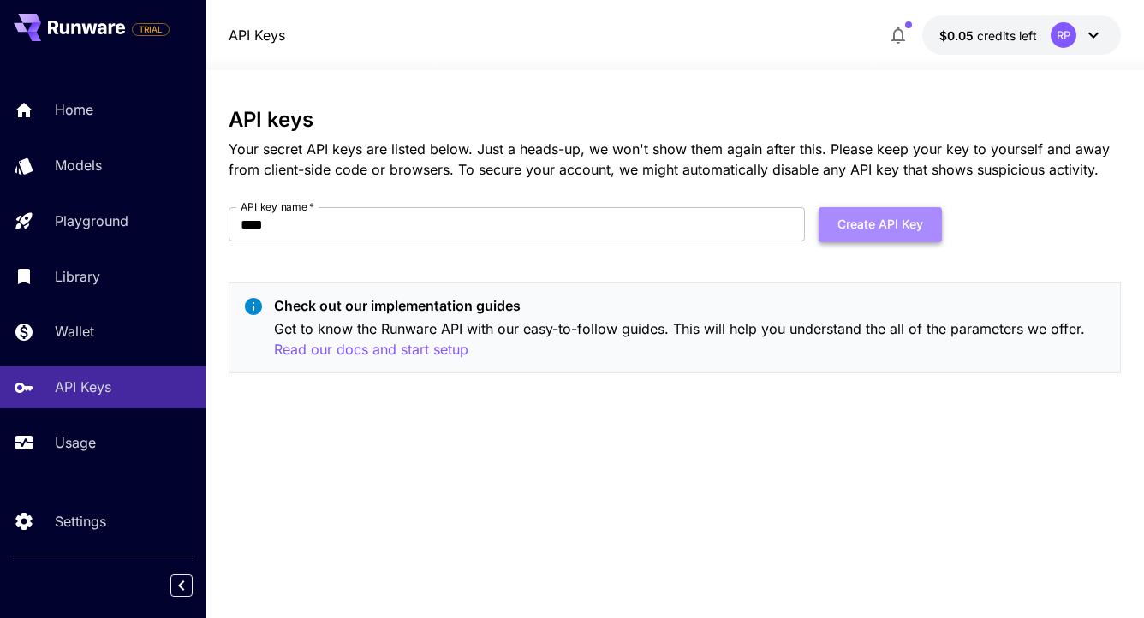
click at [872, 232] on button "Create API Key" at bounding box center [880, 224] width 123 height 35
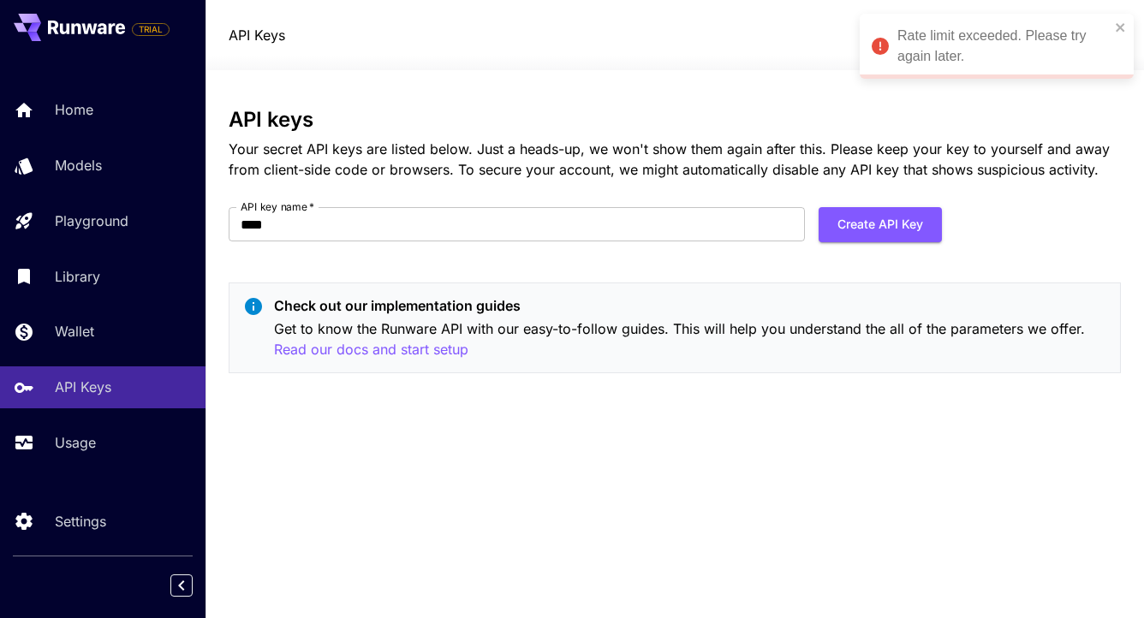
click at [613, 132] on div "API keys Your secret API keys are listed below. Just a heads-up, we won't show …" at bounding box center [674, 144] width 891 height 72
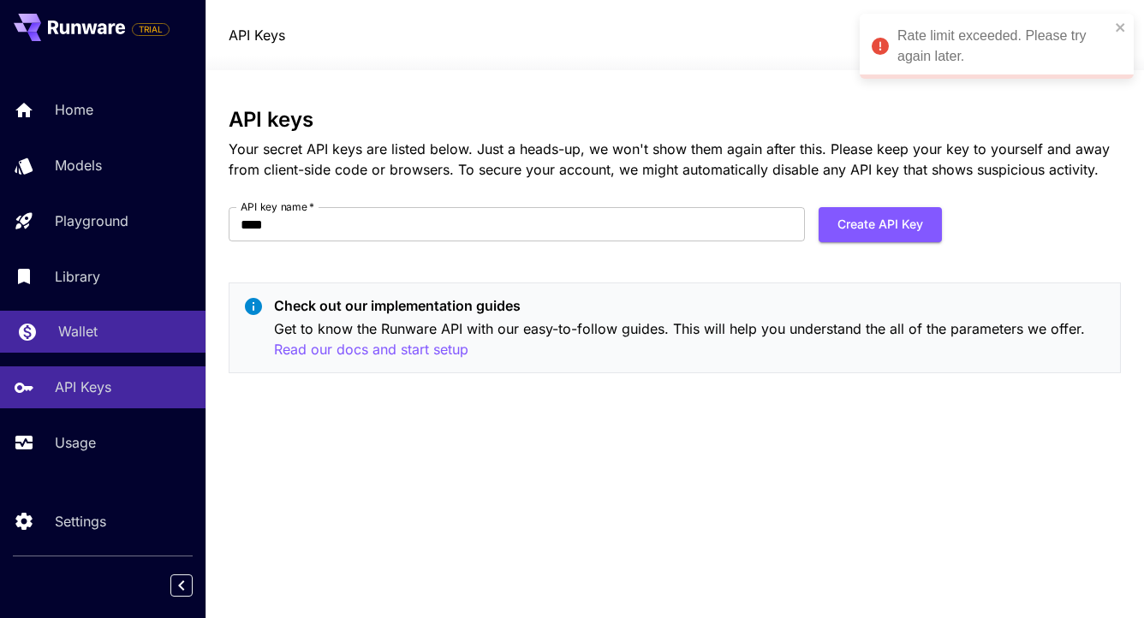
click at [102, 349] on link "Wallet" at bounding box center [102, 332] width 205 height 42
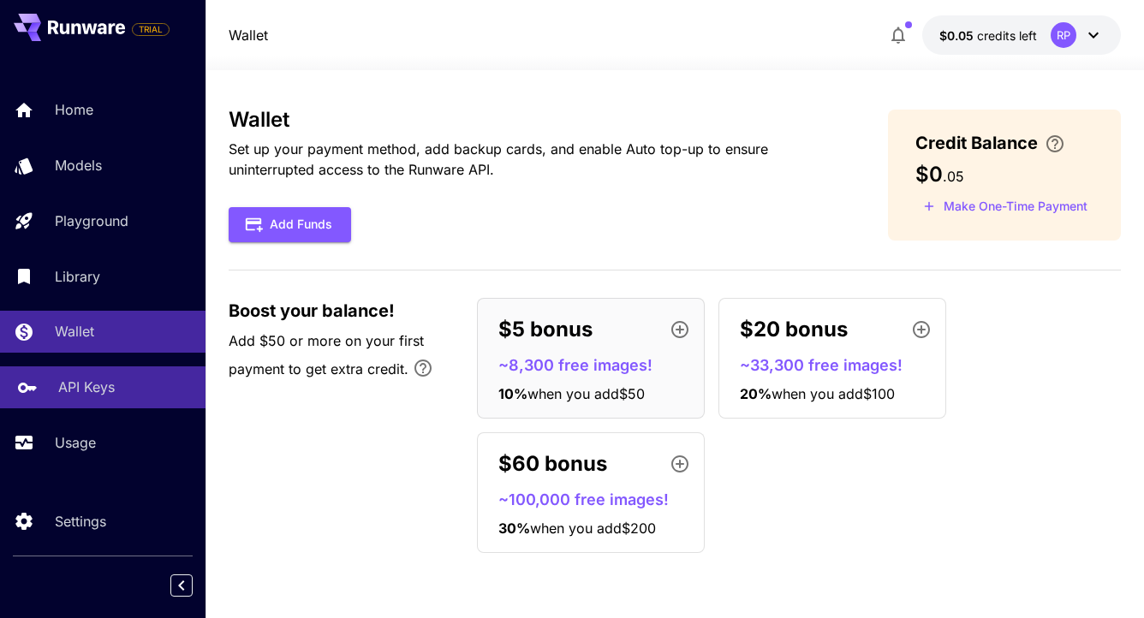
click at [109, 384] on p "API Keys" at bounding box center [86, 387] width 57 height 21
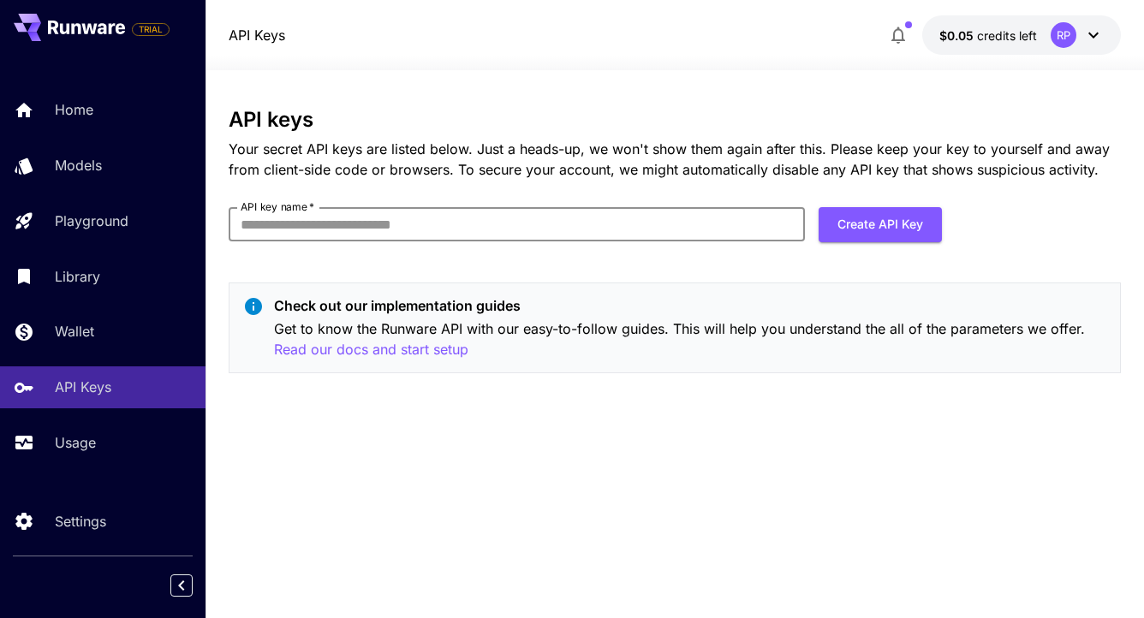
click at [451, 235] on input "API key name   *" at bounding box center [517, 224] width 576 height 34
type input "***"
click at [901, 221] on button "Create API Key" at bounding box center [880, 224] width 123 height 35
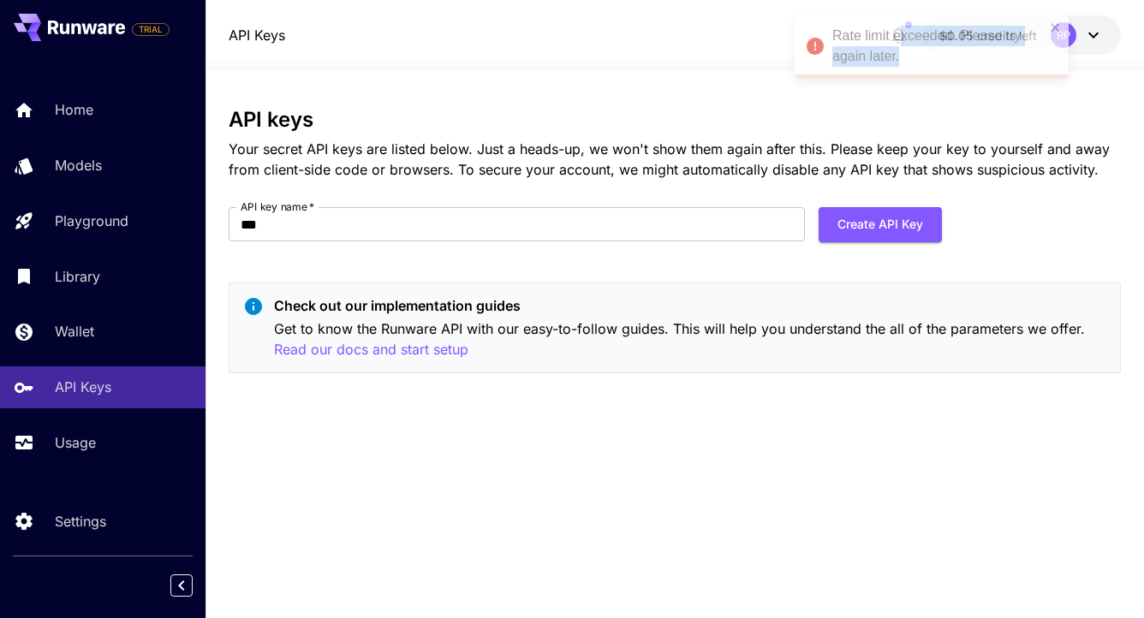
drag, startPoint x: 969, startPoint y: 59, endPoint x: 904, endPoint y: 38, distance: 68.5
click at [904, 38] on div "Rate limit exceeded. Please try again later." at bounding box center [938, 46] width 212 height 41
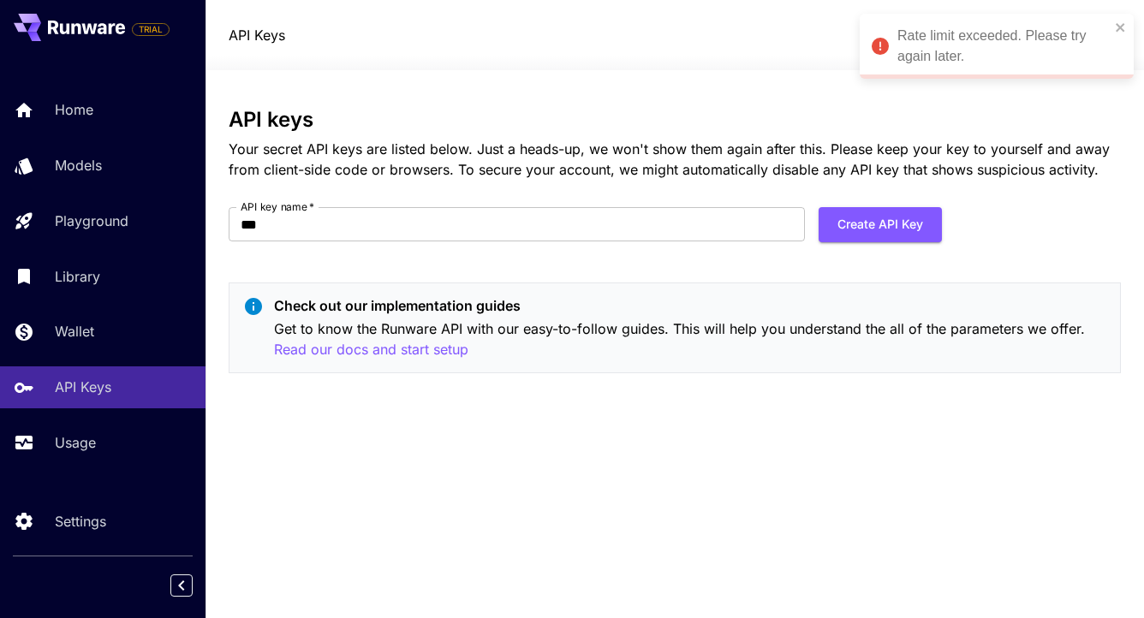
drag, startPoint x: 904, startPoint y: 38, endPoint x: 832, endPoint y: 106, distance: 99.3
click at [832, 106] on div "API keys Your secret API keys are listed below. Just a heads-up, we won't show …" at bounding box center [674, 344] width 891 height 548
click at [1123, 27] on icon "close" at bounding box center [1121, 28] width 12 height 14
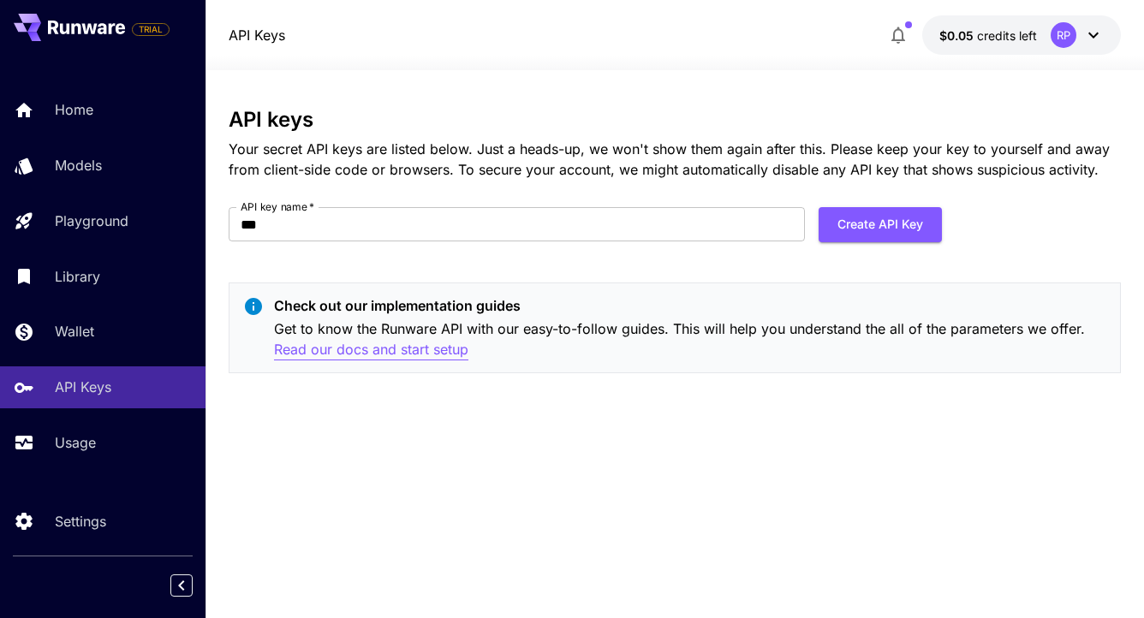
click at [412, 341] on p "Read our docs and start setup" at bounding box center [371, 349] width 194 height 21
click at [1088, 37] on icon at bounding box center [1093, 35] width 21 height 21
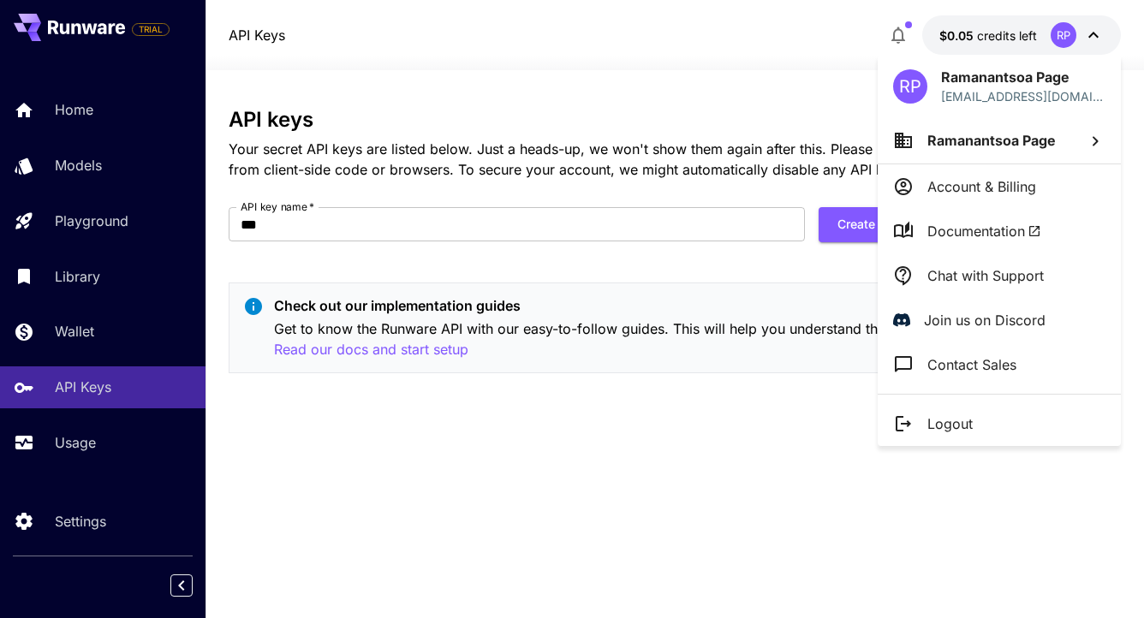
click at [903, 29] on div at bounding box center [572, 309] width 1144 height 618
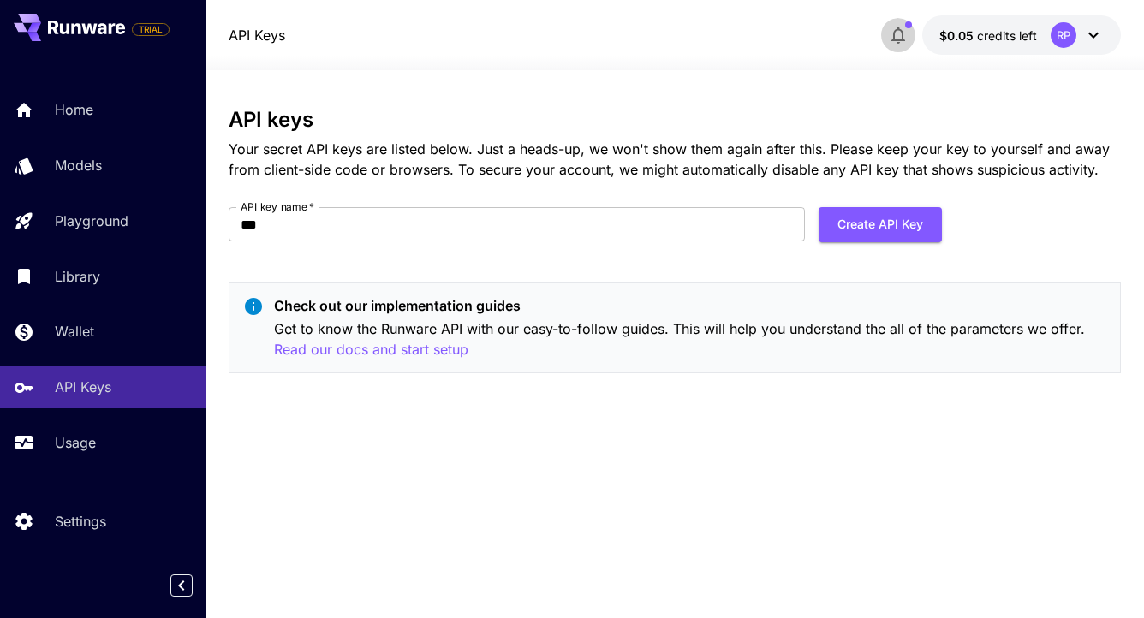
click at [903, 29] on icon "button" at bounding box center [898, 35] width 21 height 21
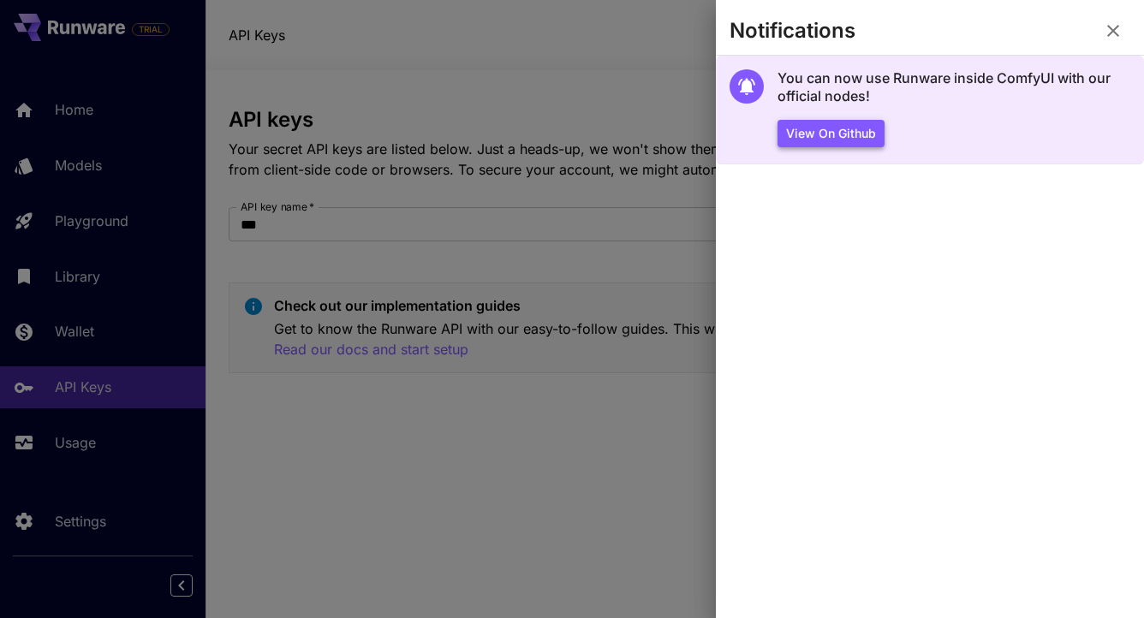
click at [853, 136] on button "View on Github" at bounding box center [830, 134] width 107 height 28
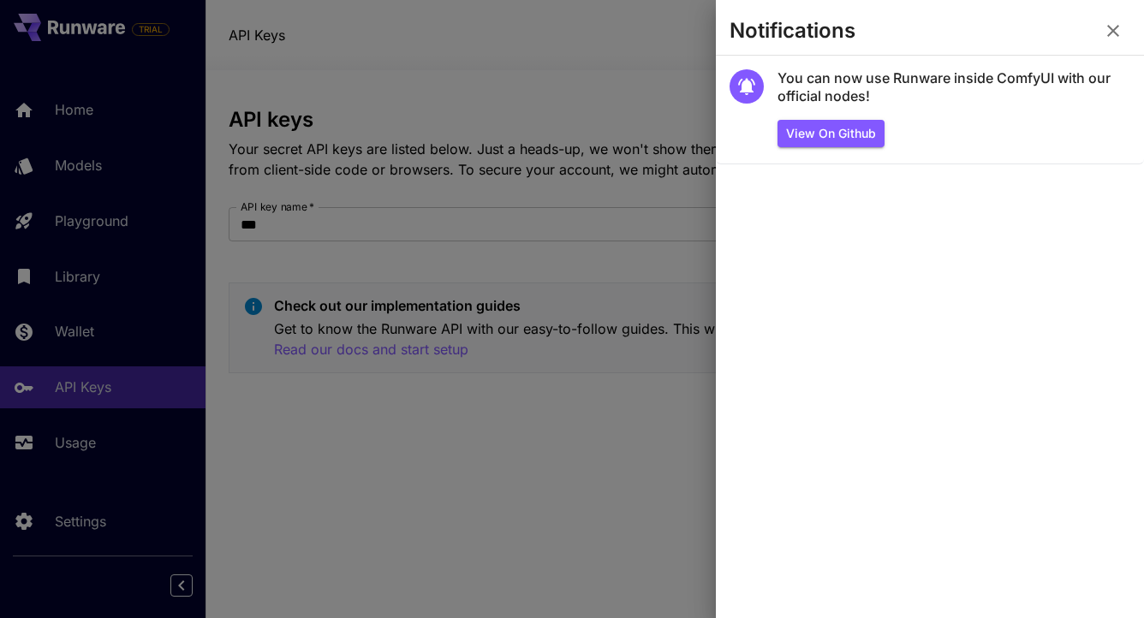
click at [462, 265] on div at bounding box center [572, 309] width 1144 height 618
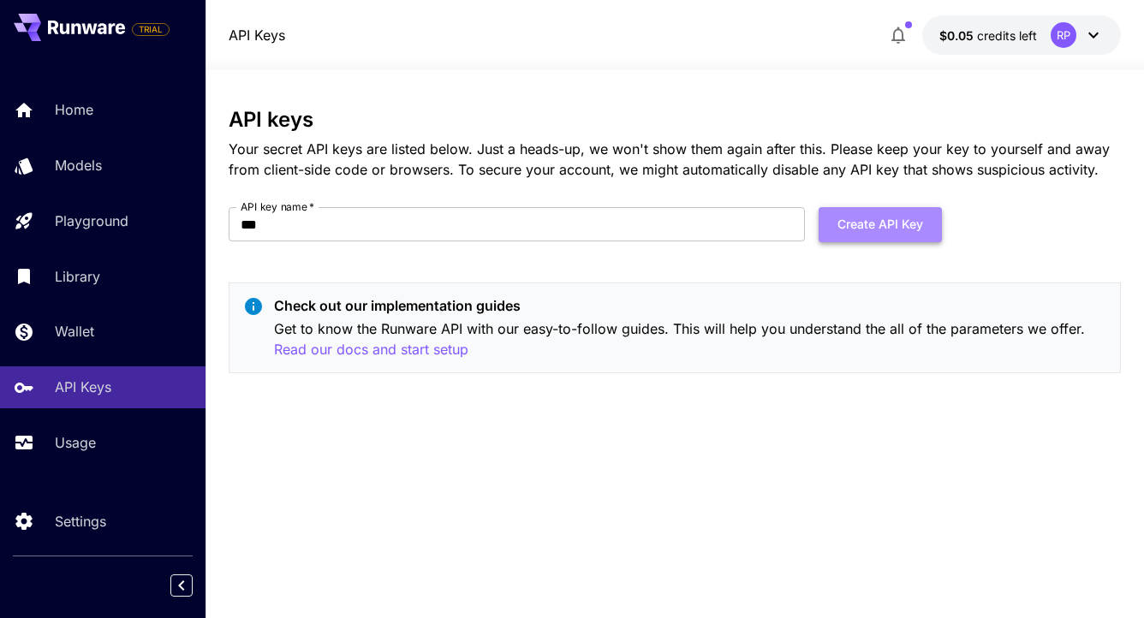
click at [846, 233] on button "Create API Key" at bounding box center [880, 224] width 123 height 35
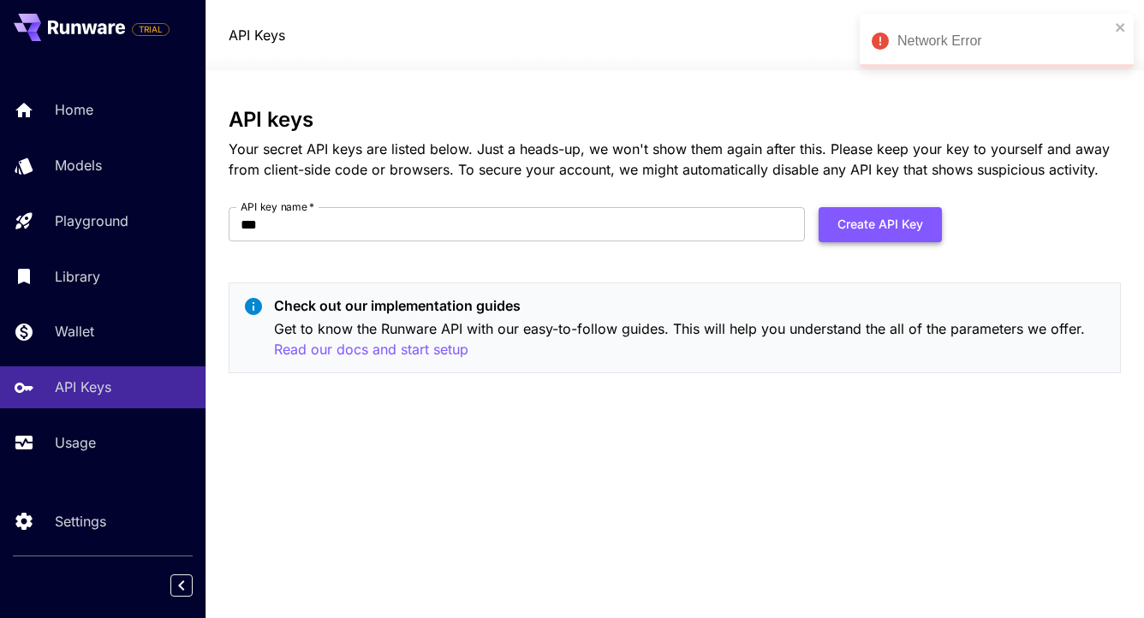
click at [842, 235] on button "Create API Key" at bounding box center [880, 224] width 123 height 35
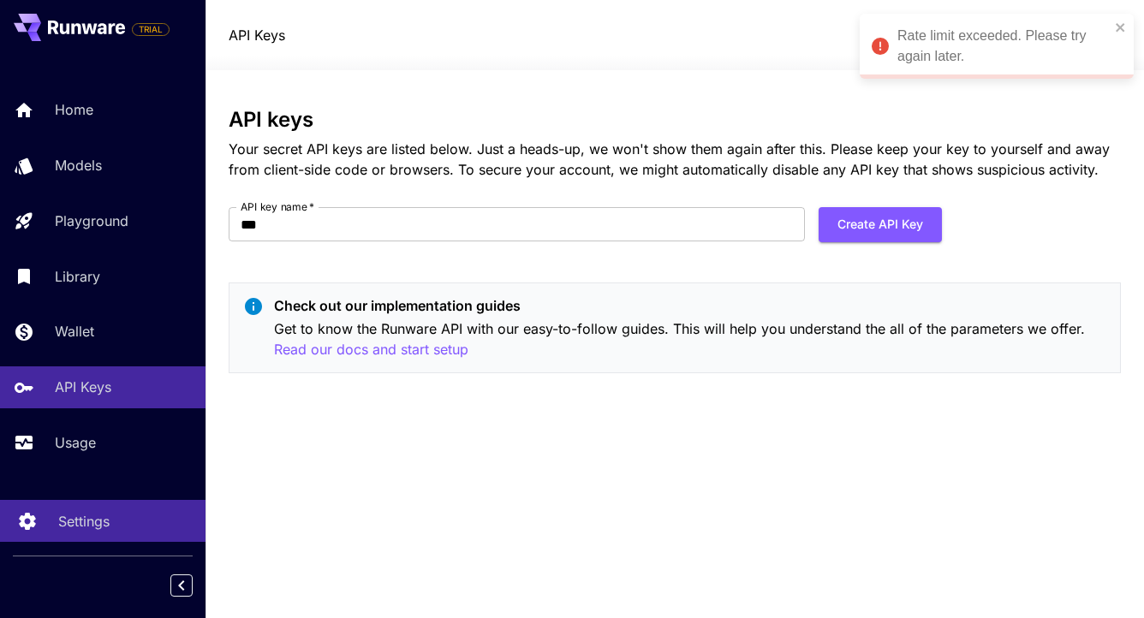
click at [65, 539] on link "Settings" at bounding box center [102, 521] width 205 height 42
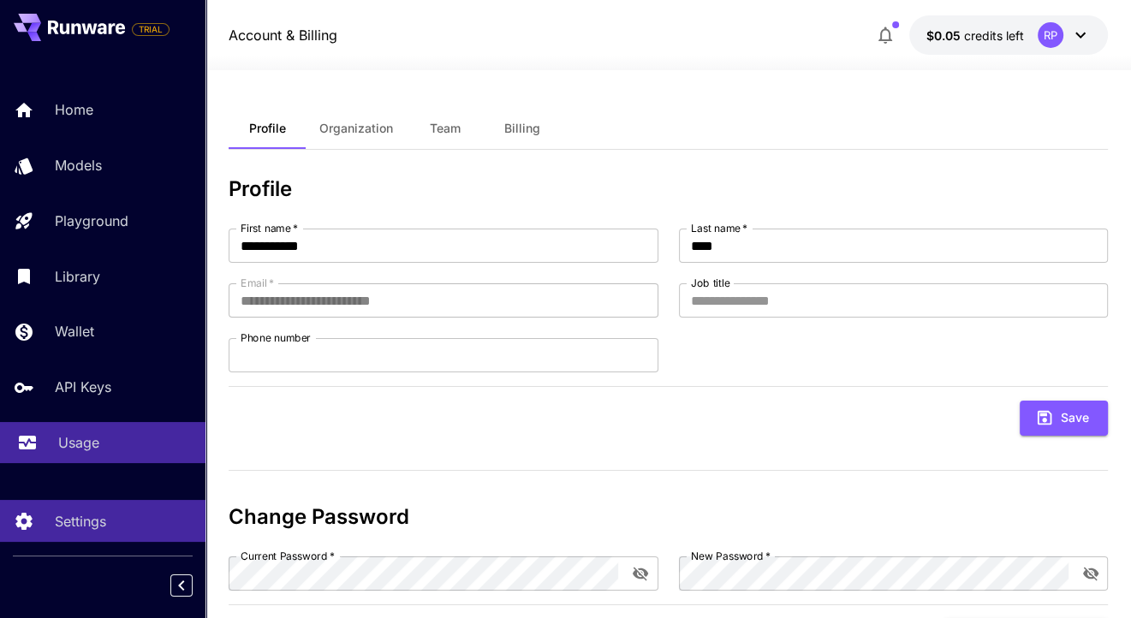
click at [78, 448] on p "Usage" at bounding box center [78, 442] width 41 height 21
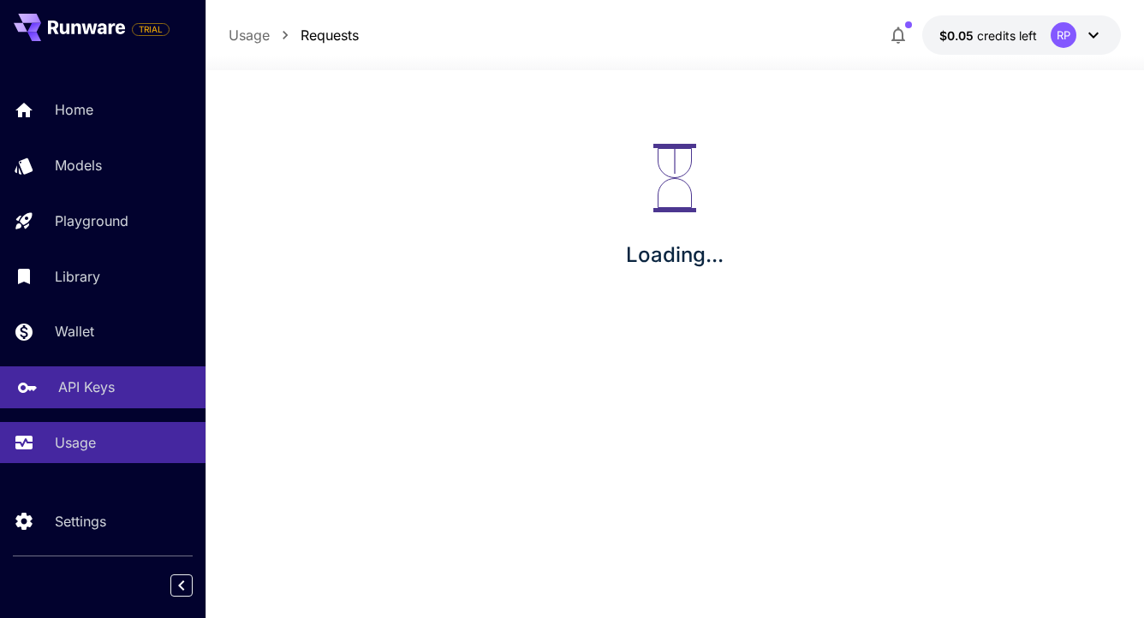
click at [73, 383] on p "API Keys" at bounding box center [86, 387] width 57 height 21
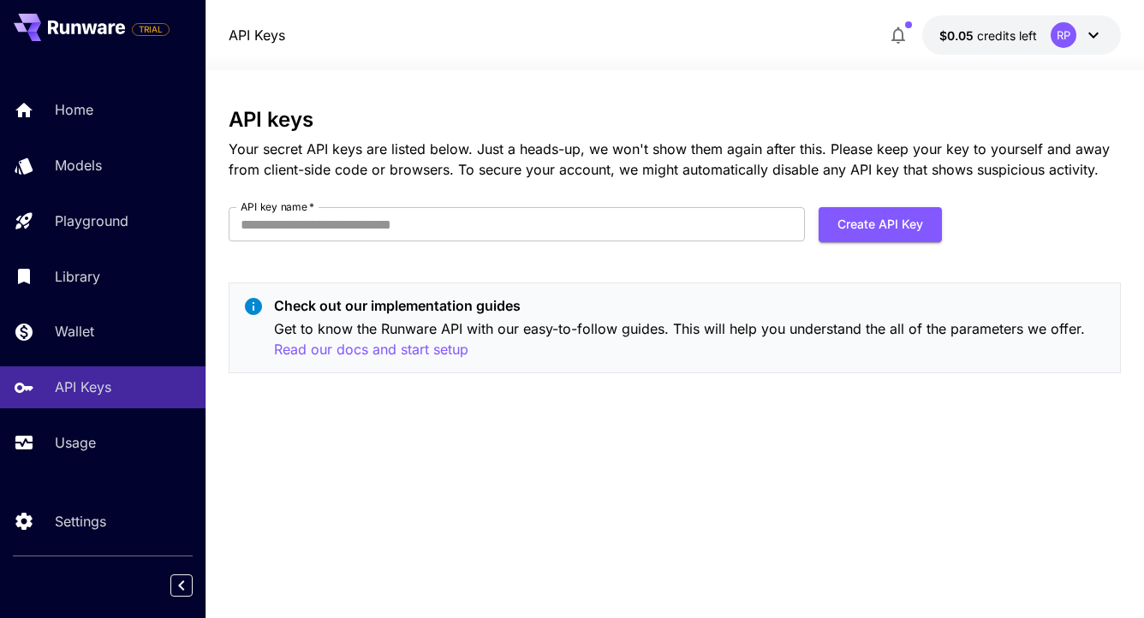
click at [408, 246] on form "API key name   * API key name   * Create API Key" at bounding box center [585, 231] width 713 height 48
click at [835, 241] on button "Create API Key" at bounding box center [880, 224] width 123 height 35
type input "***"
click at [839, 234] on button "Create API Key" at bounding box center [880, 224] width 123 height 35
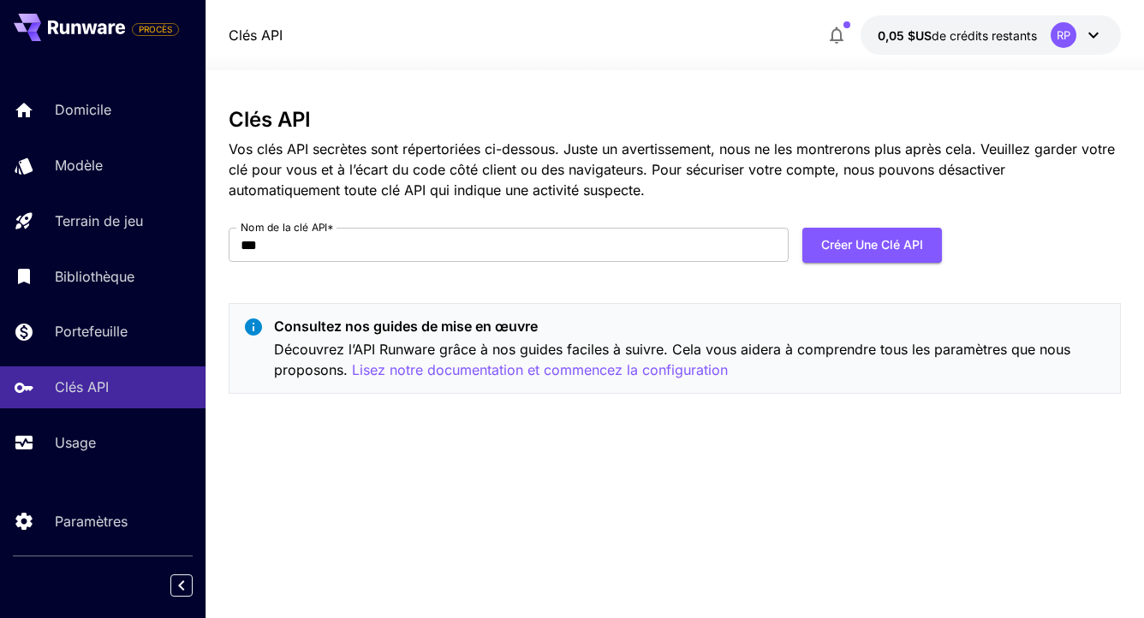
click at [1103, 34] on icon at bounding box center [1093, 35] width 21 height 21
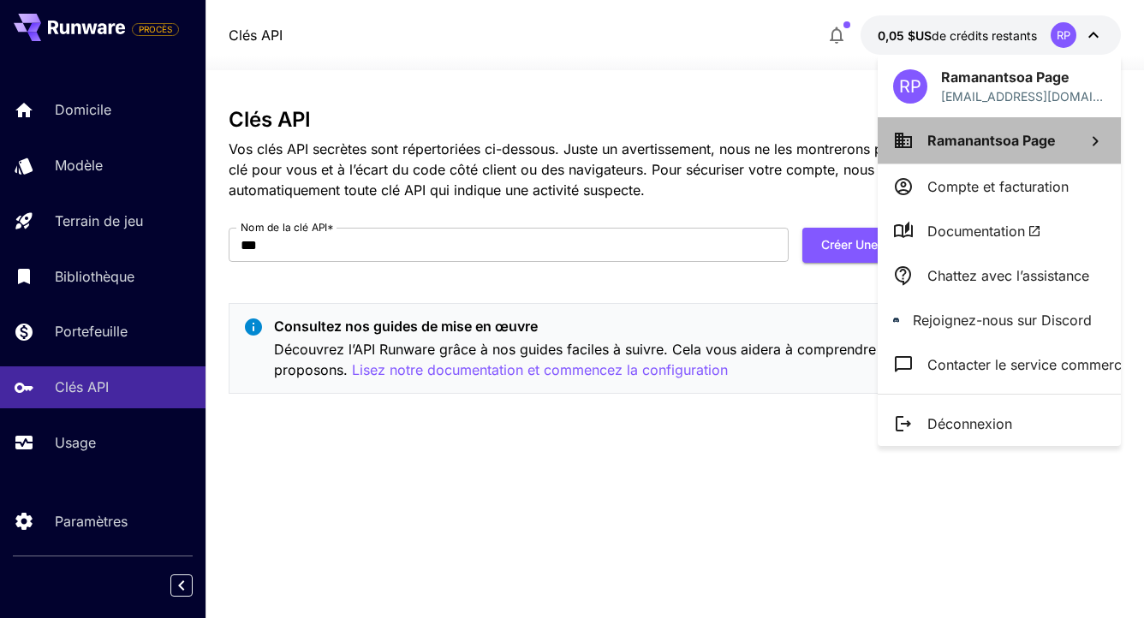
click at [1096, 141] on icon at bounding box center [1096, 140] width 6 height 9
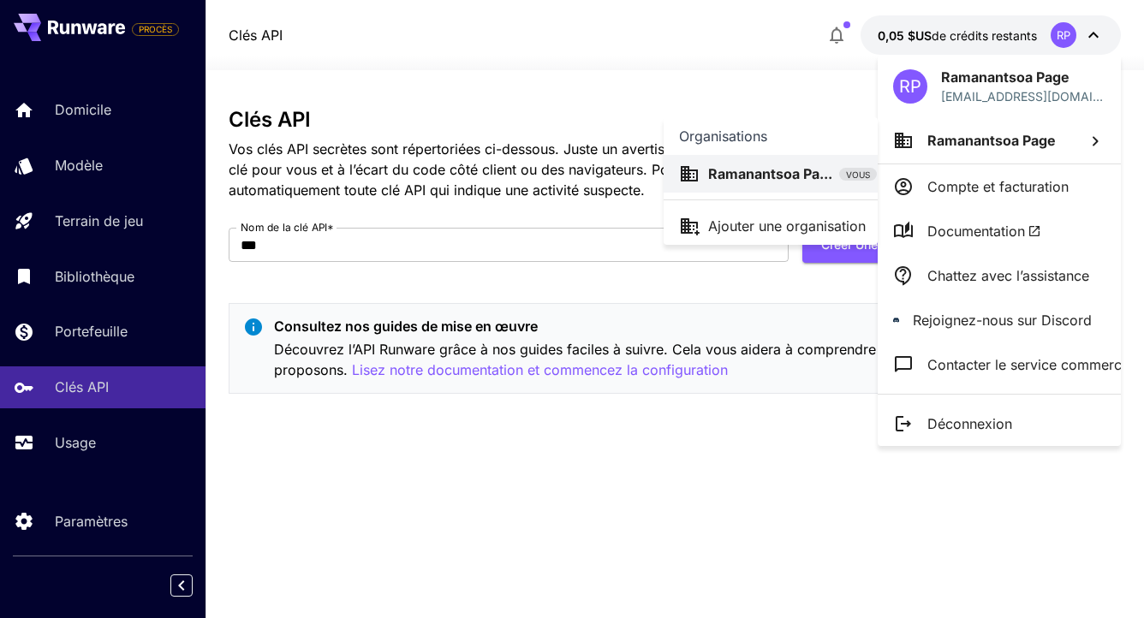
click at [821, 234] on p "Ajouter une organisation" at bounding box center [787, 226] width 158 height 21
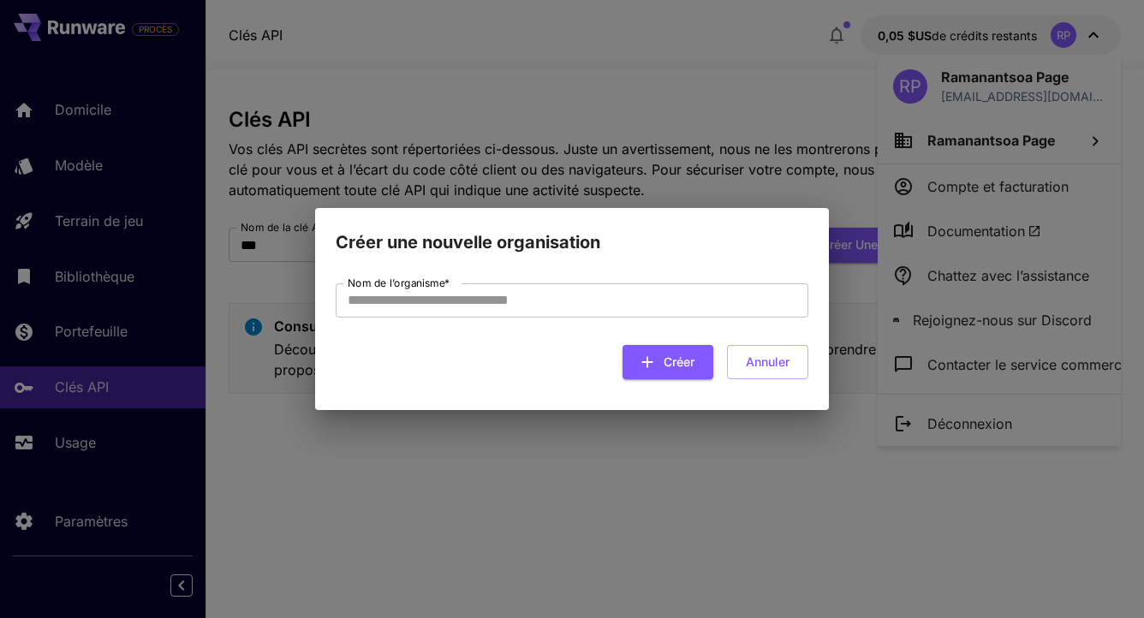
click at [747, 53] on div "Créer une nouvelle organisation Nom de l’organisme * Nom de l’organisation * Cr…" at bounding box center [572, 309] width 1144 height 618
click at [798, 102] on div "Créer une nouvelle organisation Nom de l’organisme * Nom de l’organisation * Cr…" at bounding box center [572, 309] width 1144 height 618
click at [777, 368] on button "Annuler" at bounding box center [767, 362] width 81 height 35
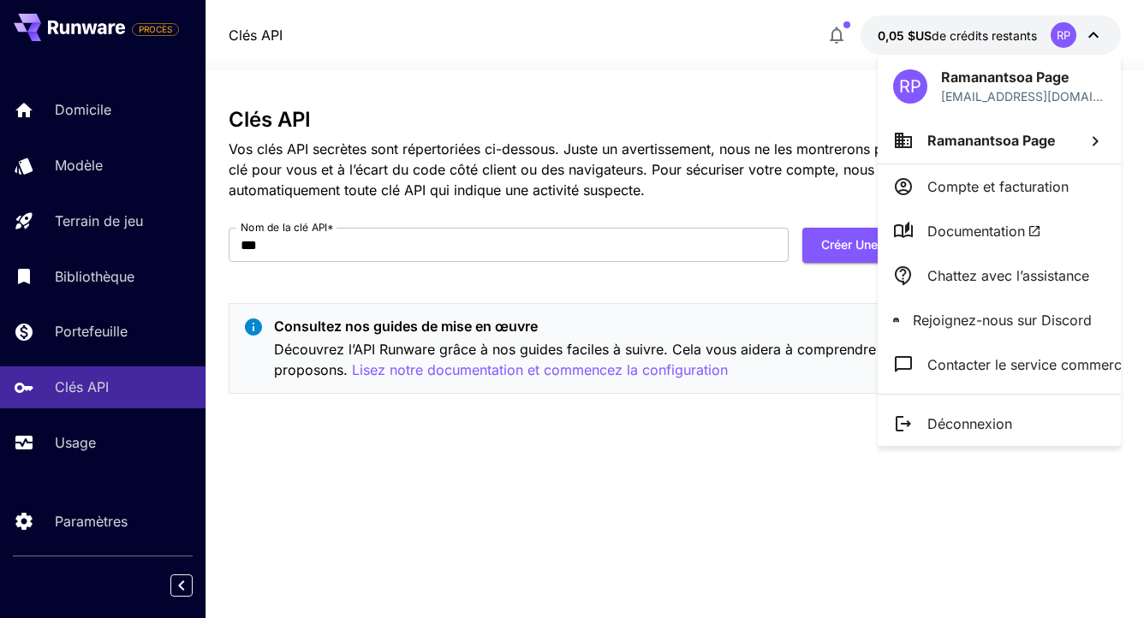
click at [777, 368] on div at bounding box center [572, 309] width 1144 height 618
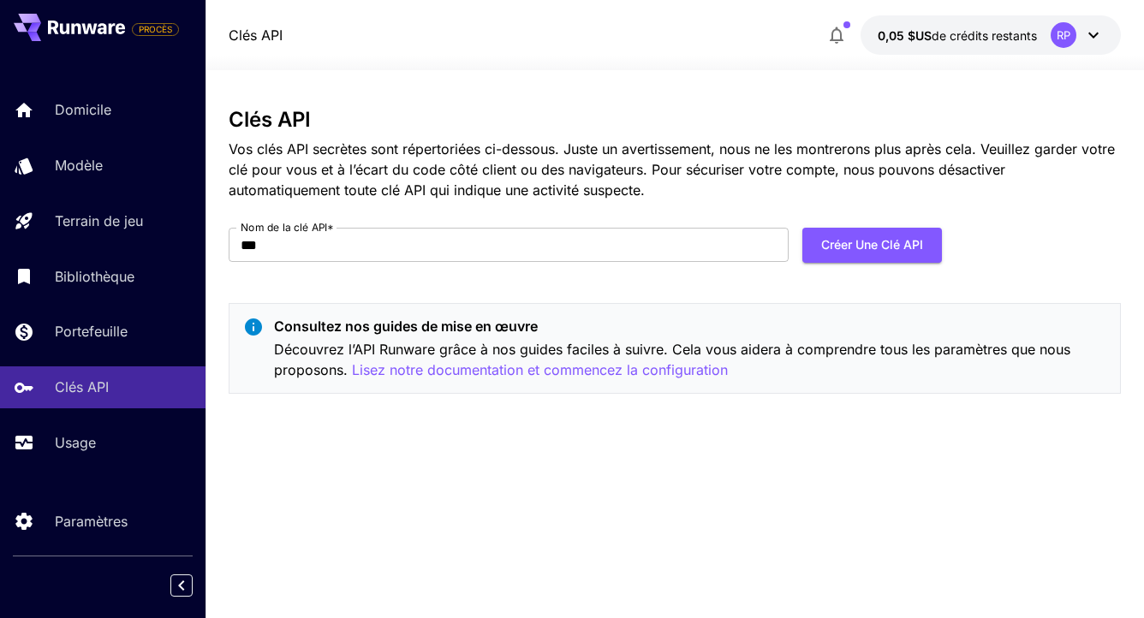
click at [763, 354] on font "Découvrez l’API Runware grâce à nos guides faciles à suivre. Cela vous aidera à…" at bounding box center [672, 360] width 796 height 38
drag, startPoint x: 763, startPoint y: 354, endPoint x: 747, endPoint y: 80, distance: 275.3
click at [747, 80] on div "Clés API Vos clés API secrètes sont répertoriées ci-dessous. Juste un avertisse…" at bounding box center [674, 344] width 891 height 548
click at [734, 250] on input "***" at bounding box center [509, 245] width 560 height 34
click at [844, 241] on font "Créer une clé API" at bounding box center [872, 245] width 102 height 21
